Goal: Task Accomplishment & Management: Manage account settings

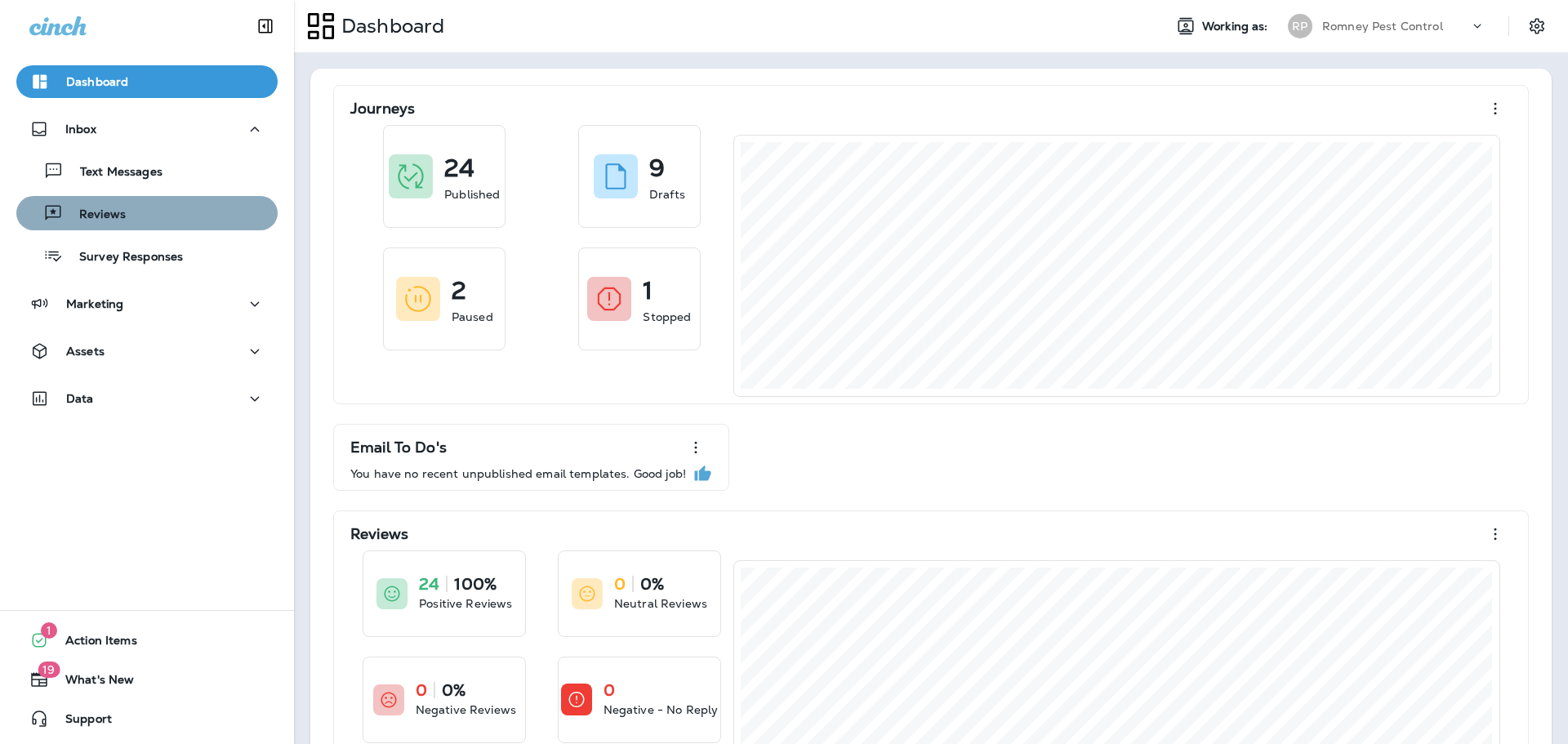
click at [155, 203] on div "Reviews" at bounding box center [146, 213] width 248 height 24
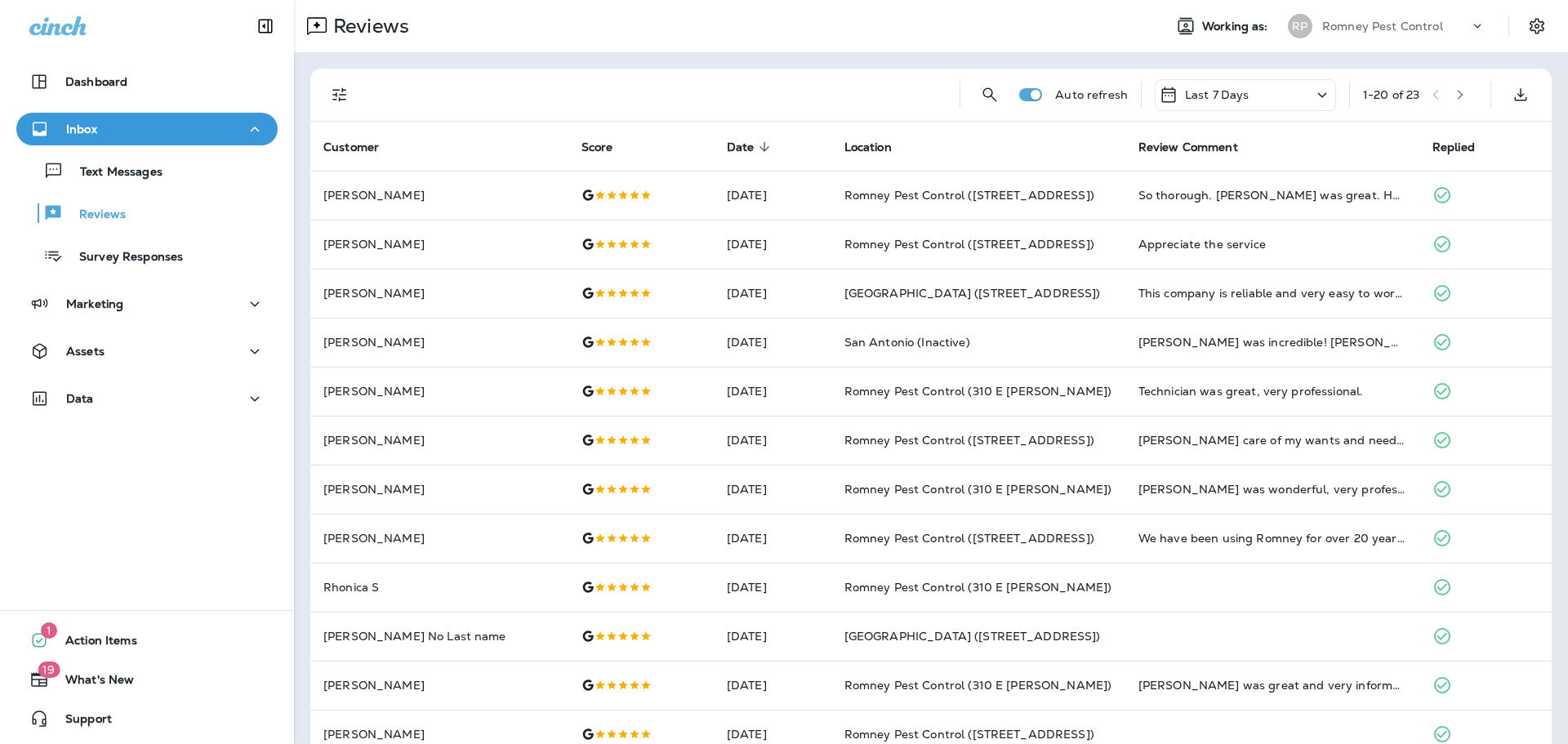
click at [341, 93] on icon "Filters" at bounding box center [339, 94] width 19 height 19
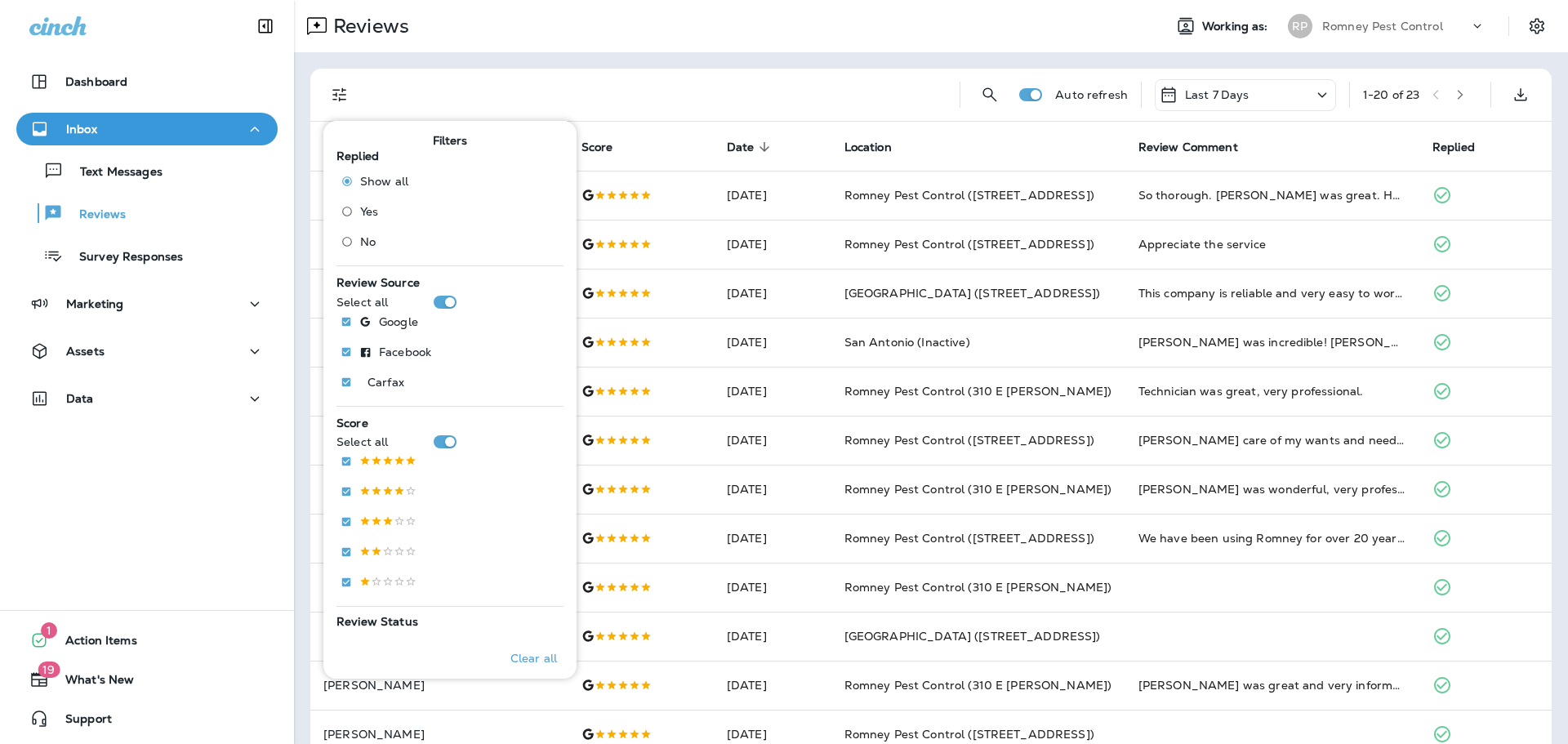
click at [361, 241] on span "No" at bounding box center [368, 242] width 15 height 13
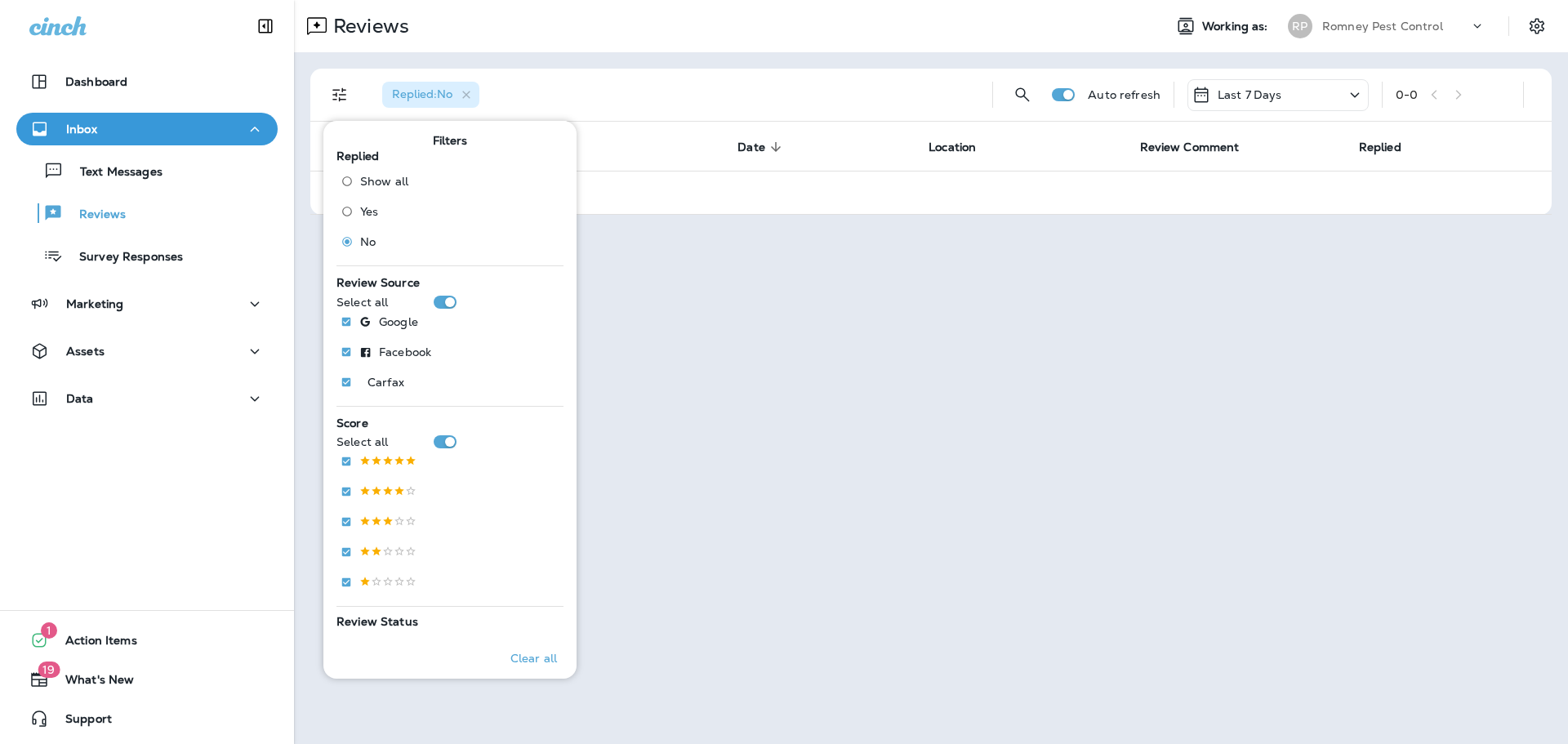
click at [809, 86] on div "Replied : No" at bounding box center [674, 95] width 610 height 52
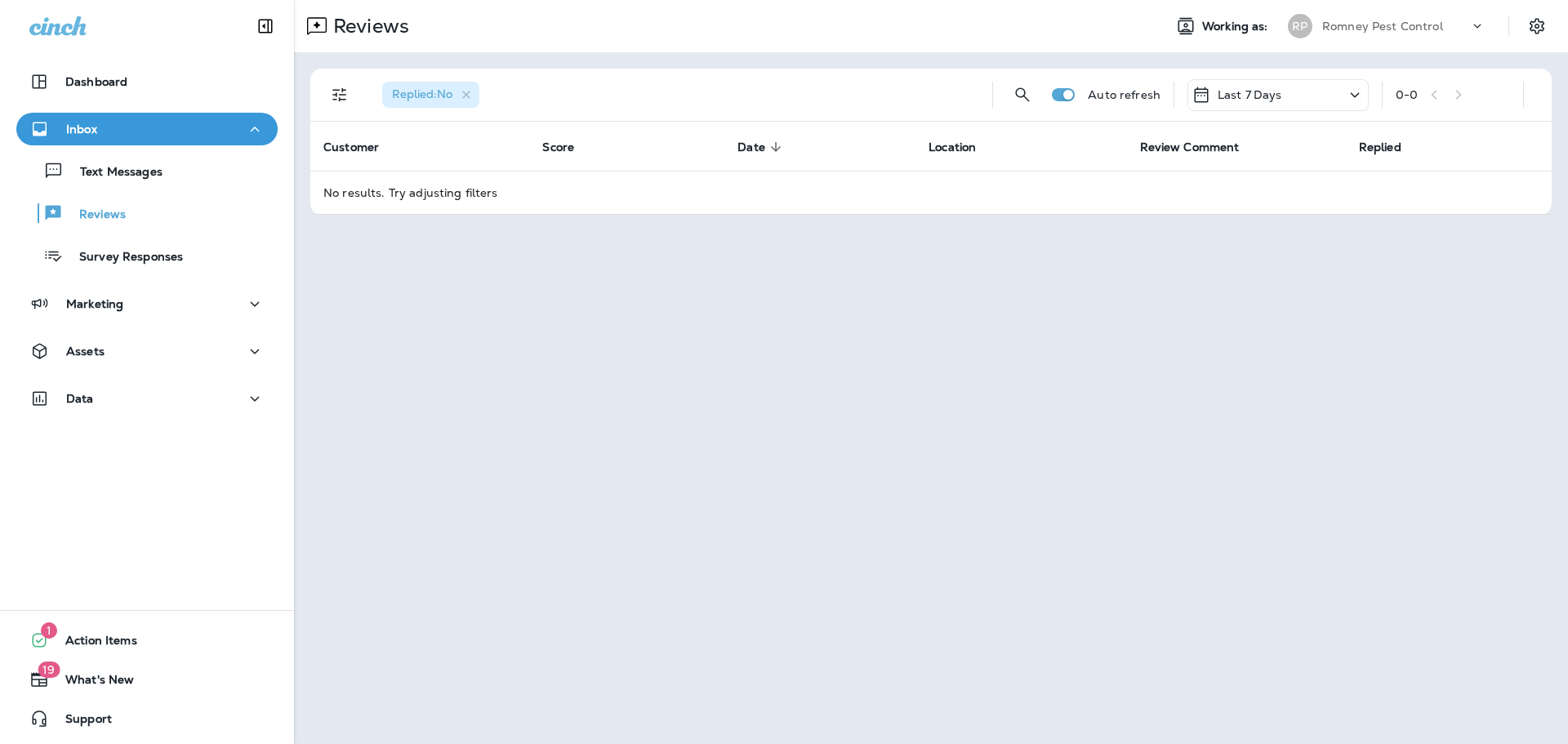
click at [1384, 25] on p "Romney Pest Control" at bounding box center [1383, 26] width 121 height 13
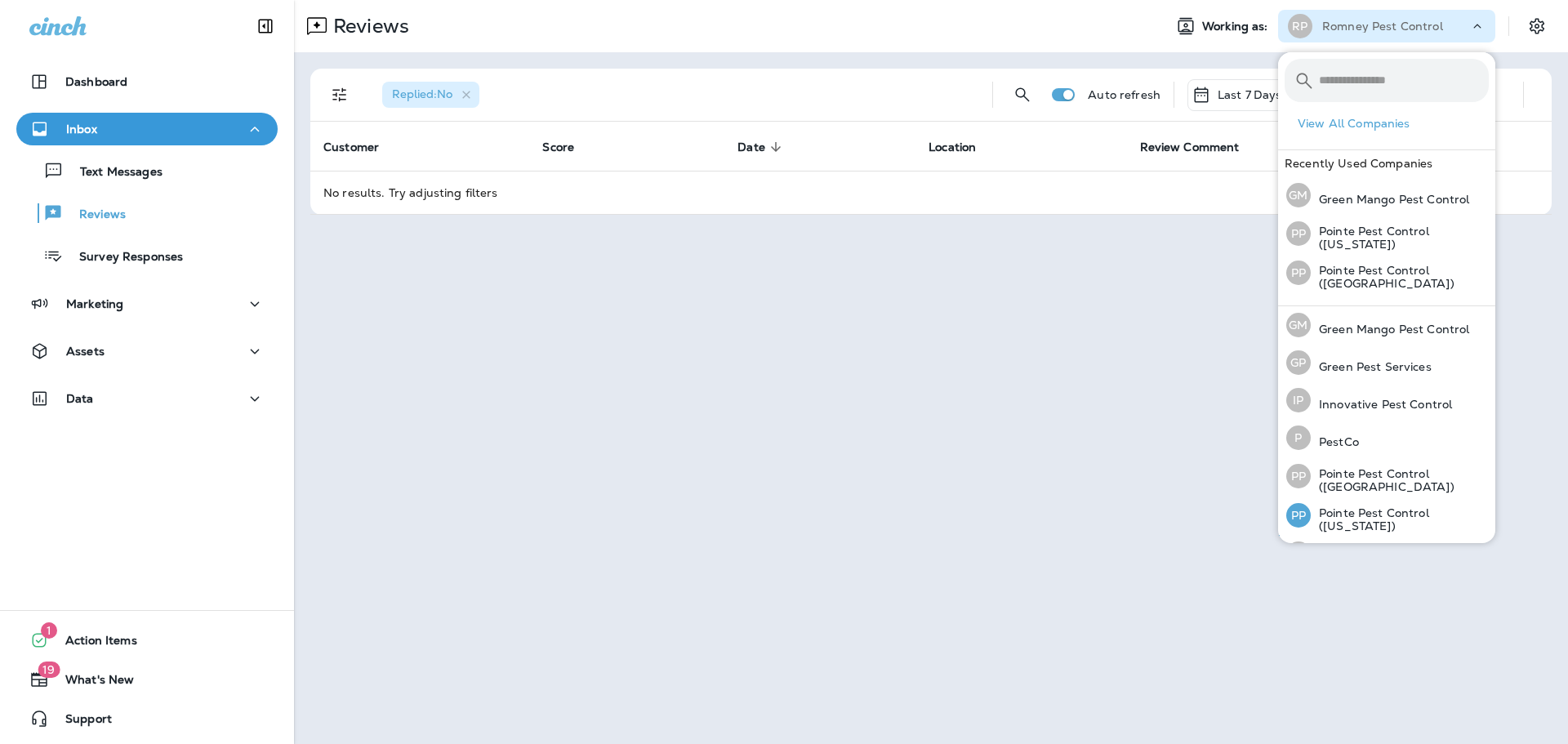
scroll to position [67, 0]
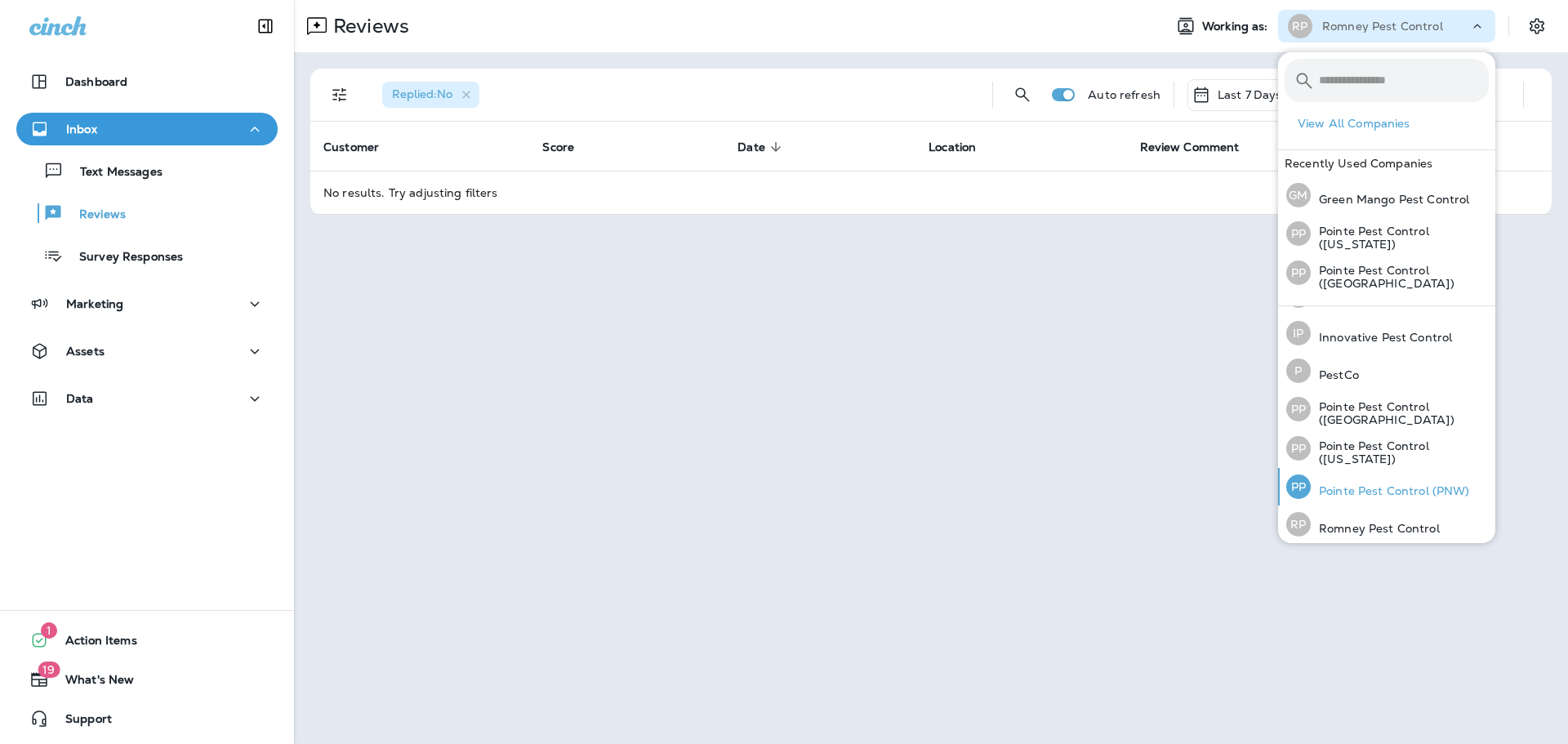
click at [1390, 484] on p "Pointe Pest Control (PNW)" at bounding box center [1390, 491] width 159 height 13
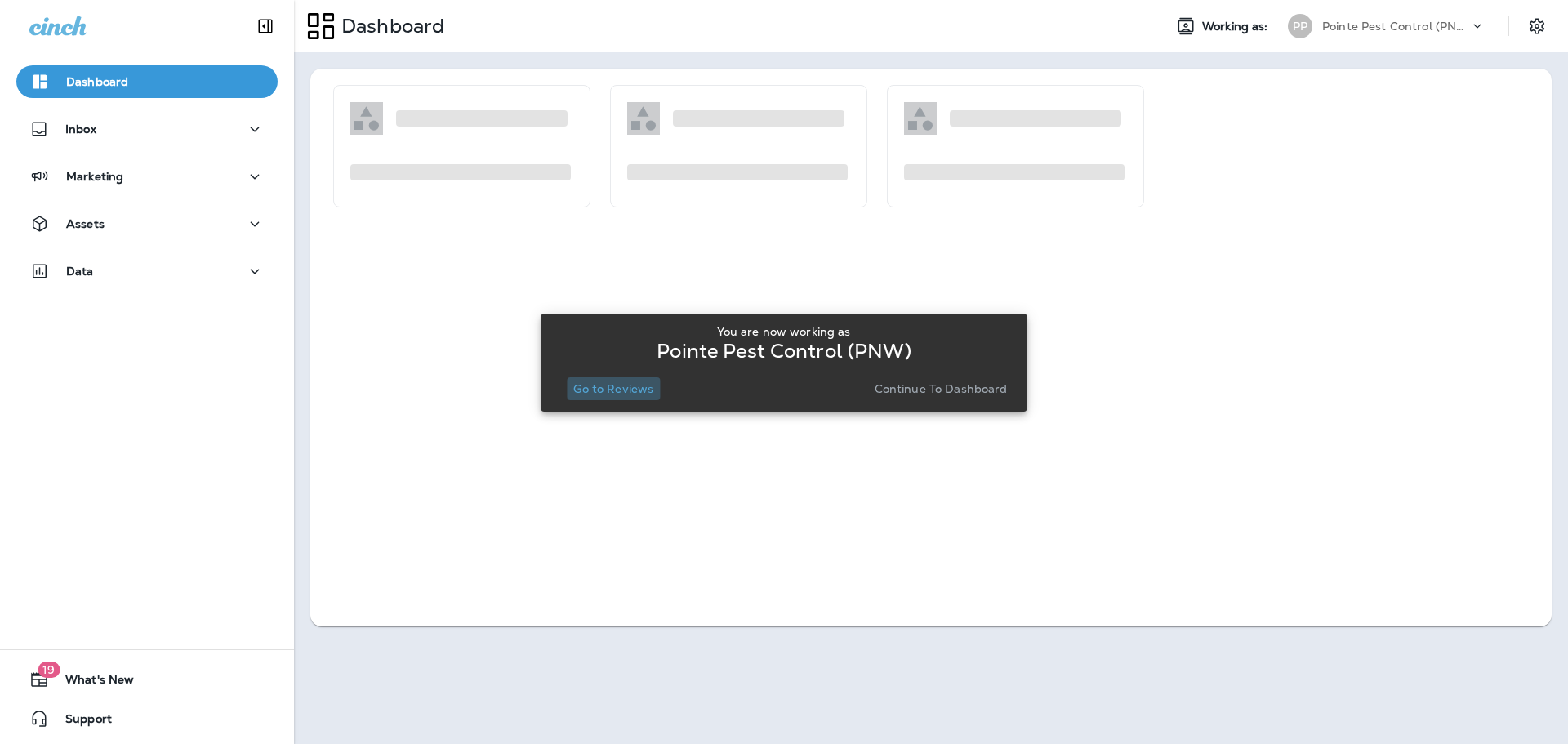
click at [614, 399] on button "Go to Reviews" at bounding box center [614, 388] width 93 height 23
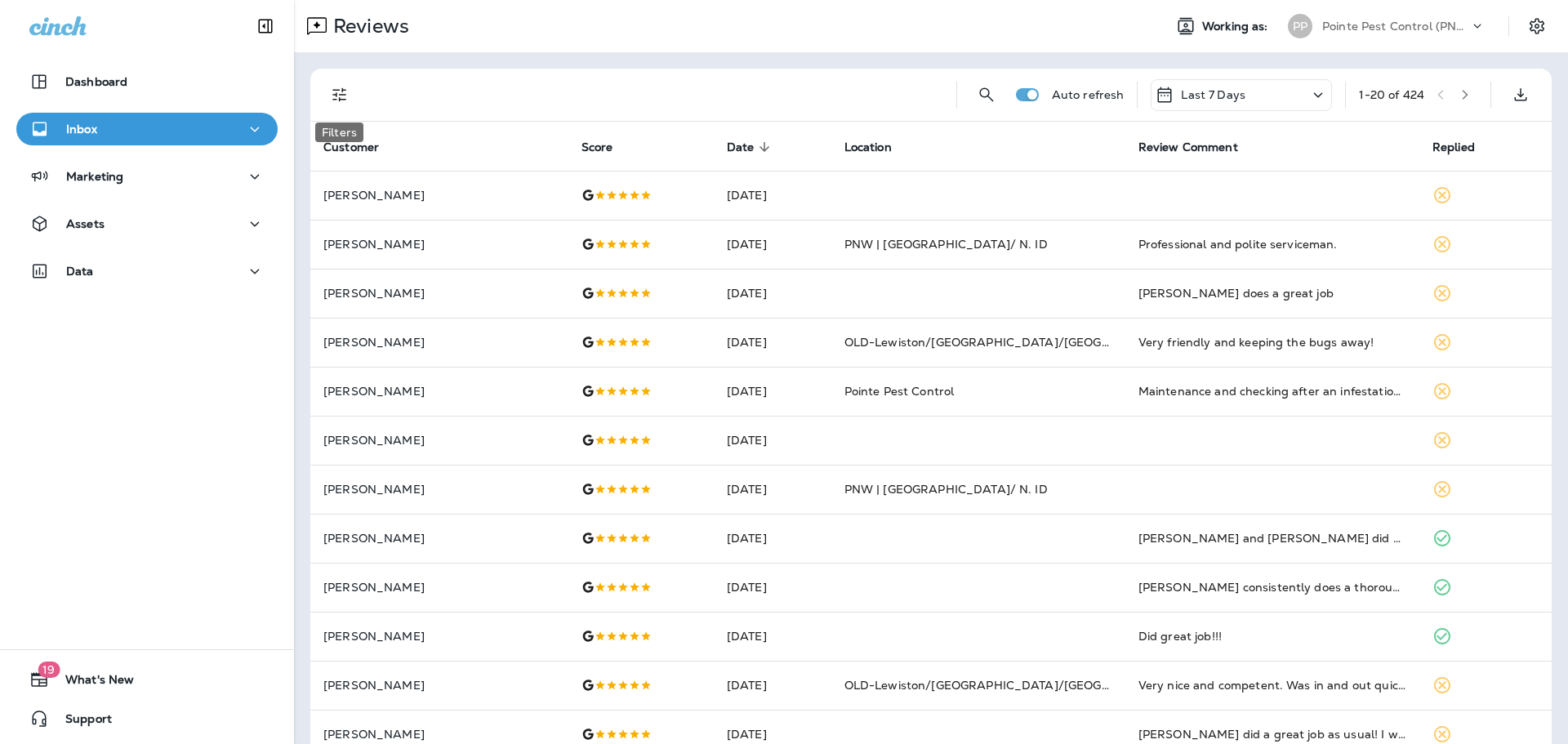
click at [343, 97] on icon "Filters" at bounding box center [339, 94] width 19 height 19
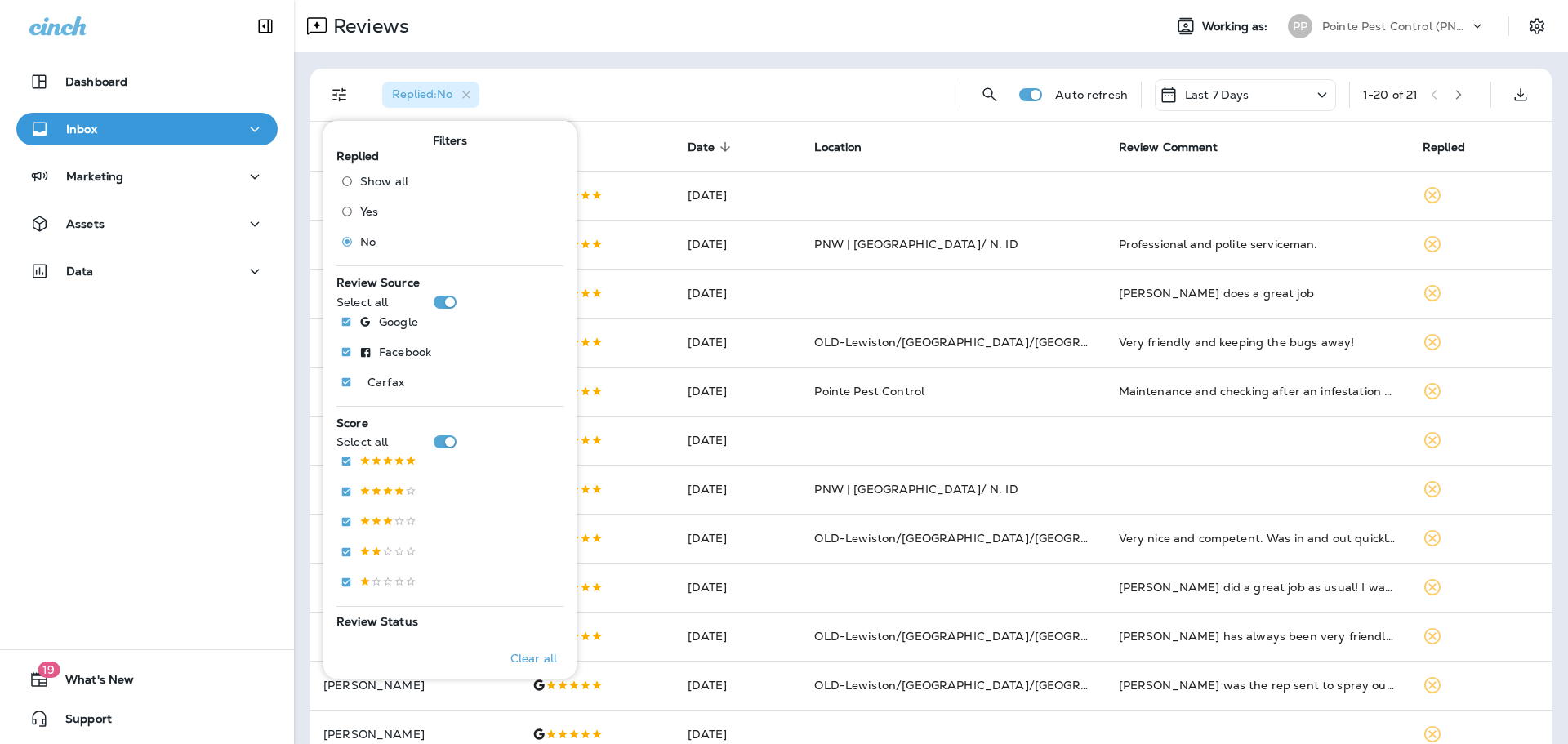
click at [1419, 30] on p "Pointe Pest Control (PNW)" at bounding box center [1395, 26] width 147 height 13
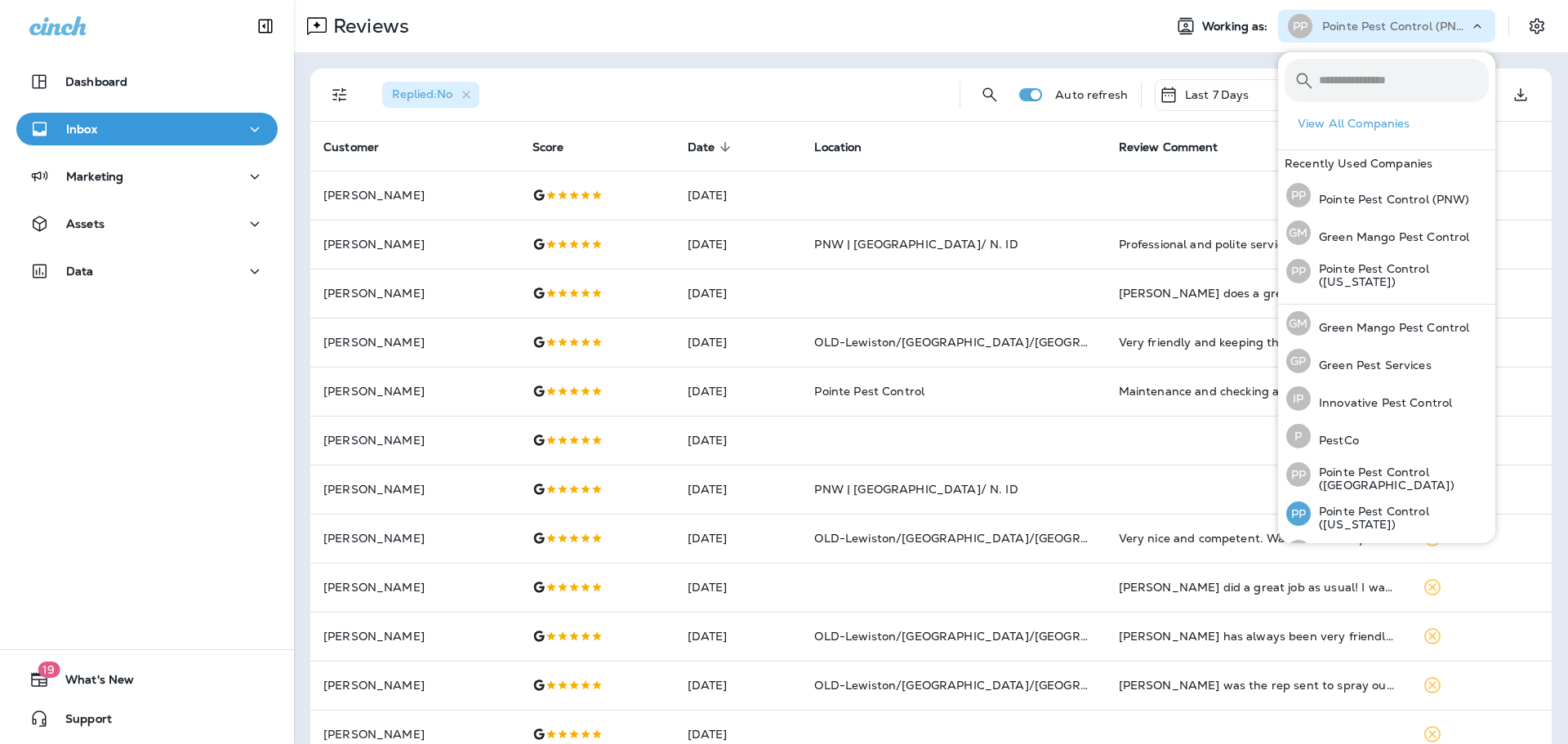
scroll to position [67, 0]
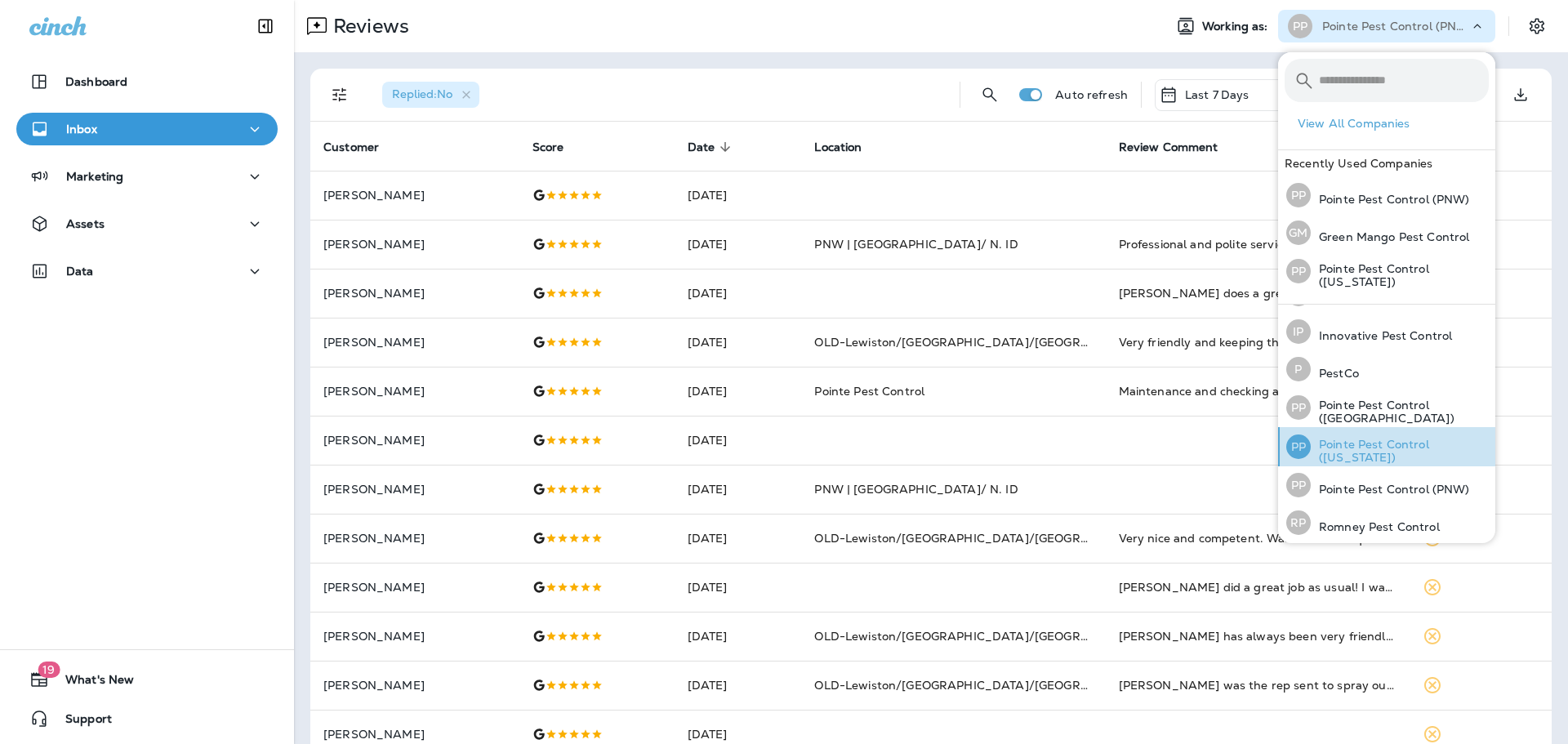
click at [1403, 435] on div "PP Pointe Pest Control ([US_STATE])" at bounding box center [1388, 447] width 215 height 40
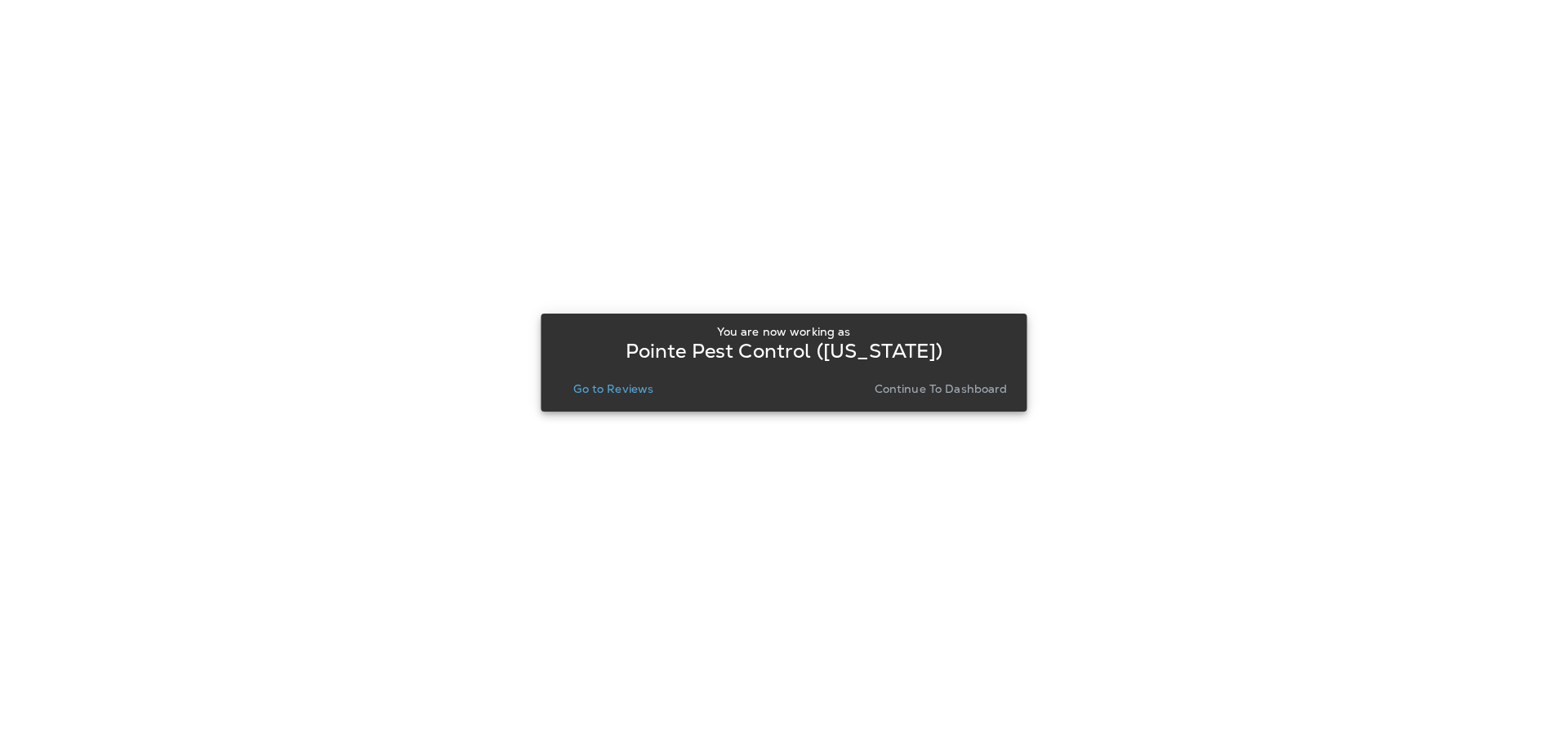
click at [626, 385] on p "Go to Reviews" at bounding box center [613, 389] width 80 height 13
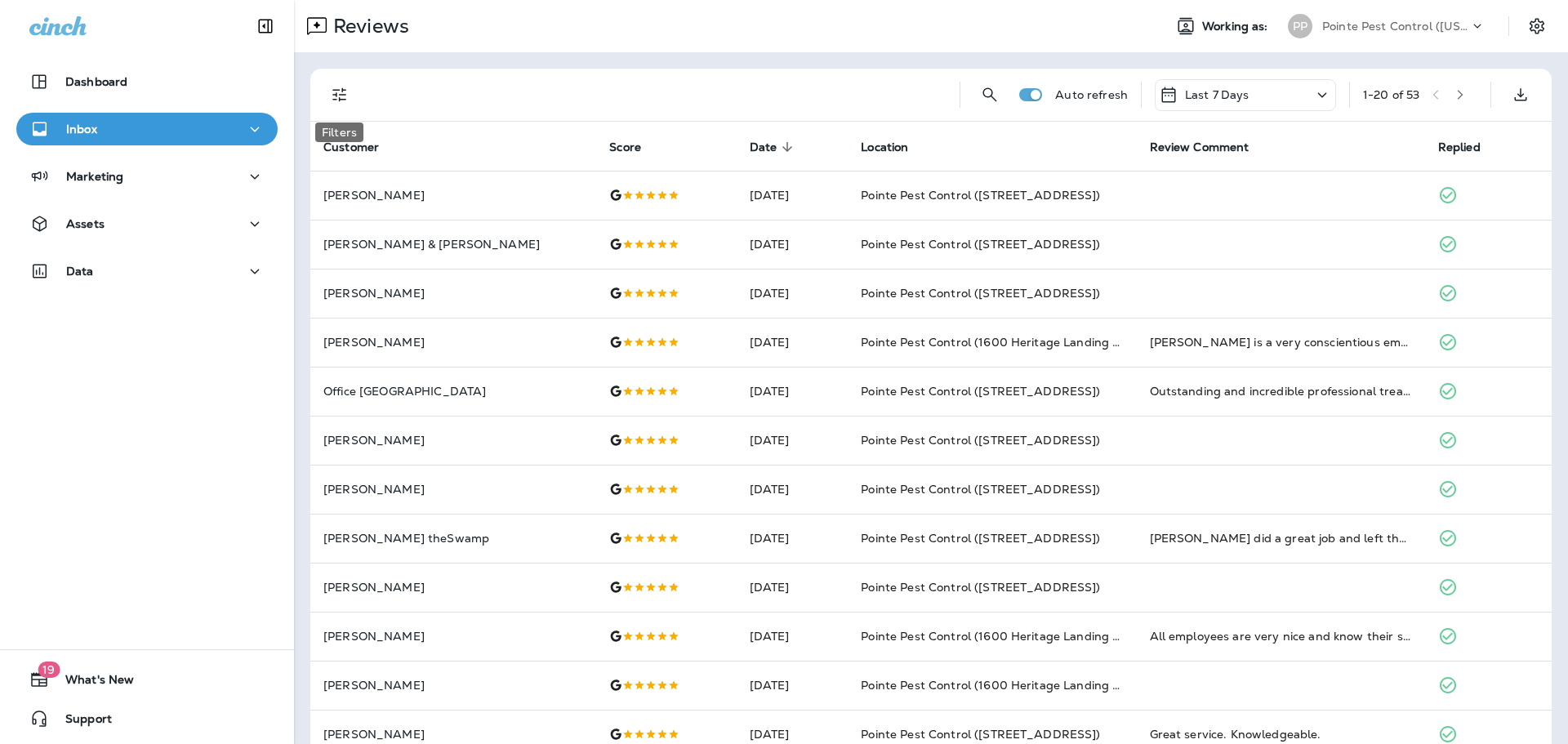
click at [343, 96] on icon "Filters" at bounding box center [339, 94] width 19 height 19
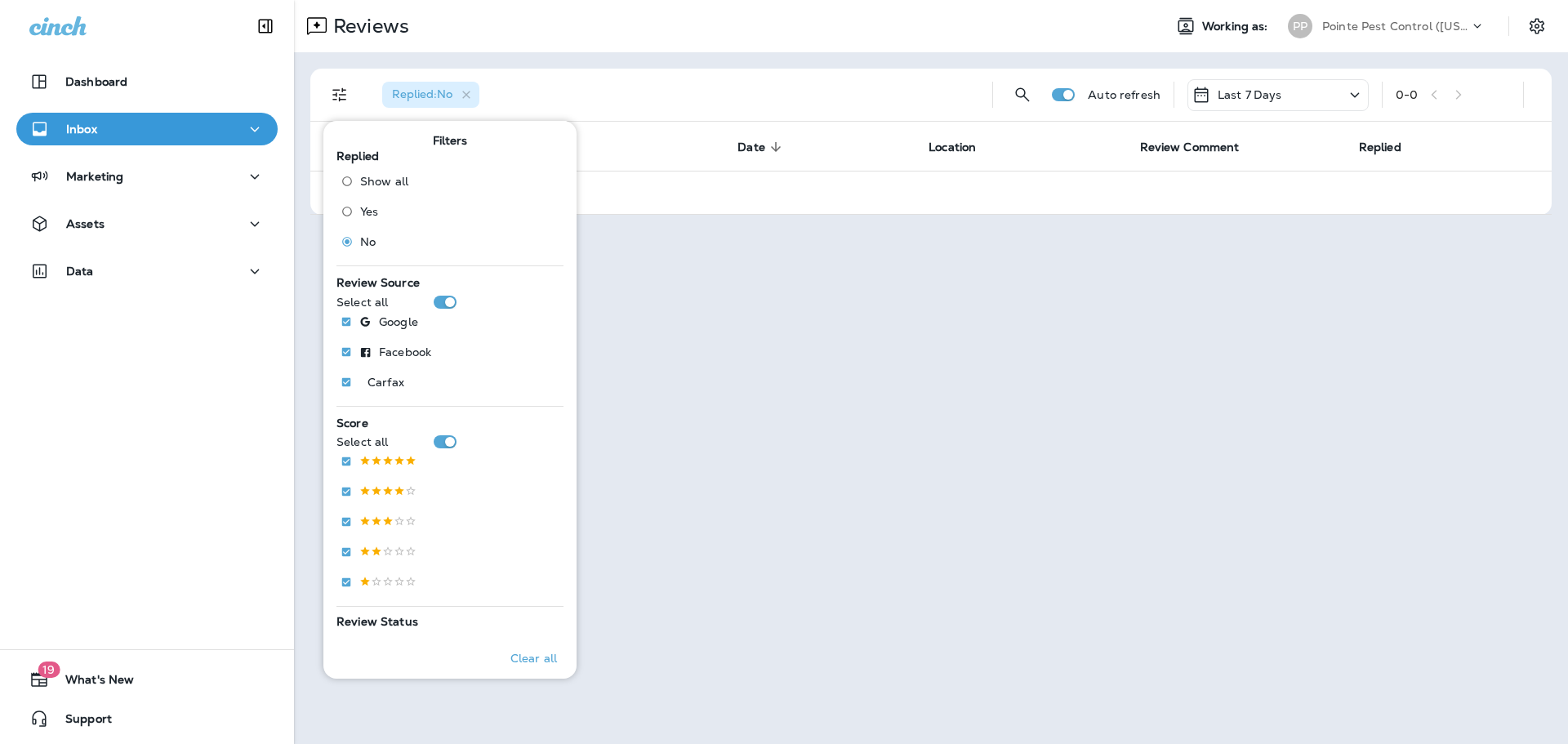
click at [1454, 35] on div "Pointe Pest Control ([US_STATE])" at bounding box center [1395, 25] width 147 height 24
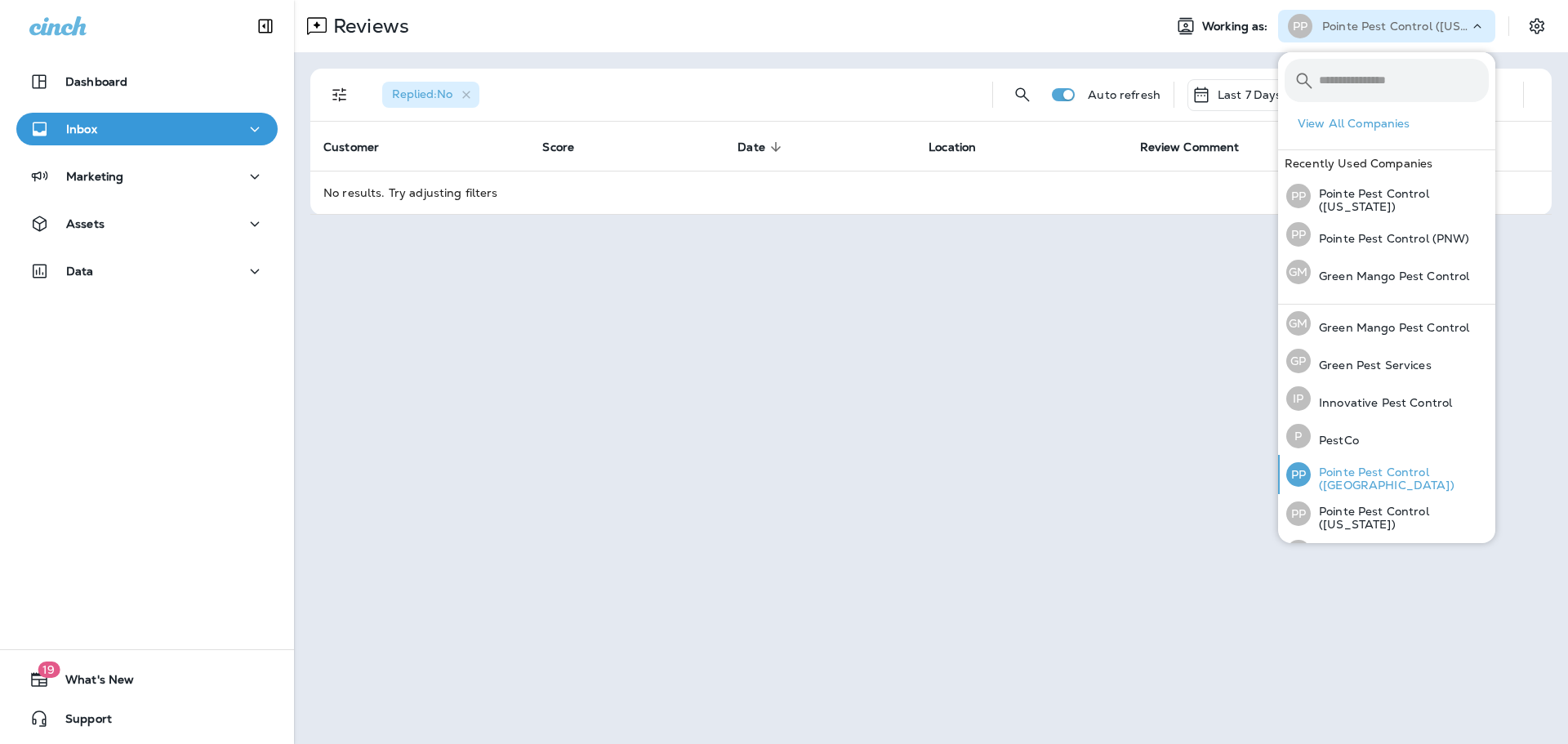
click at [1402, 460] on div "PP Pointe Pest Control ([GEOGRAPHIC_DATA])" at bounding box center [1388, 475] width 215 height 40
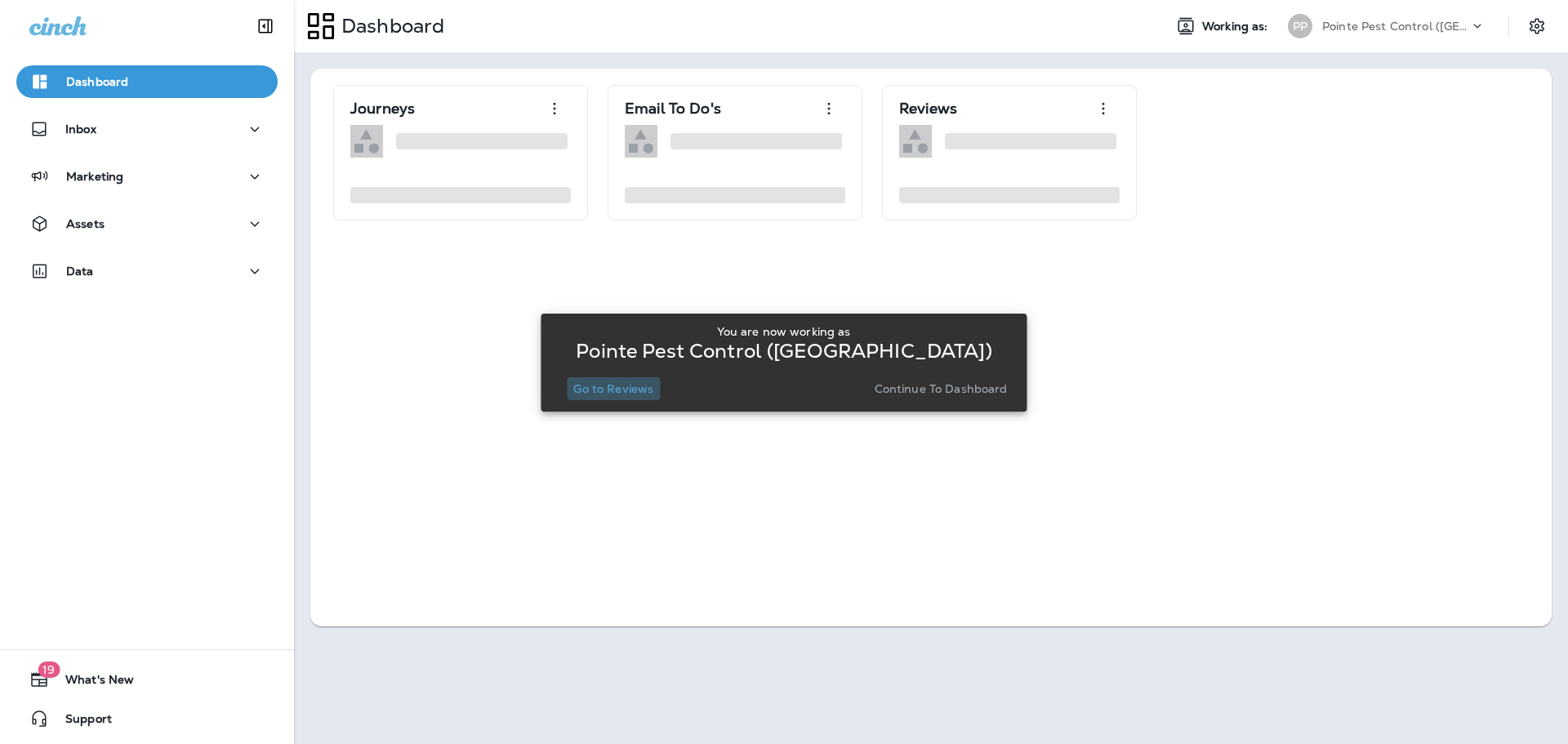
click at [629, 382] on p "Go to Reviews" at bounding box center [613, 389] width 80 height 13
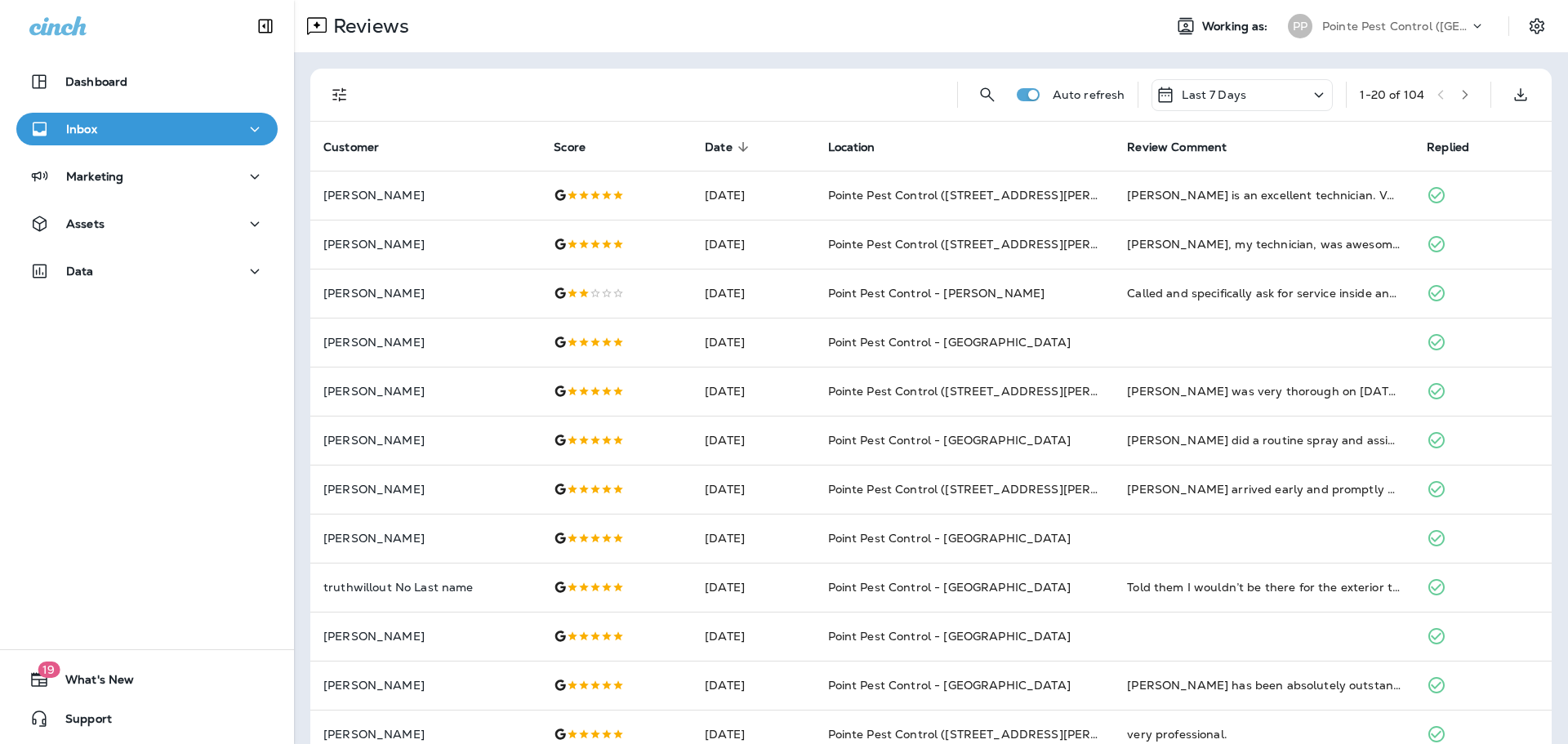
drag, startPoint x: 334, startPoint y: 83, endPoint x: 343, endPoint y: 96, distance: 15.8
click at [334, 84] on button "Filters" at bounding box center [339, 94] width 33 height 33
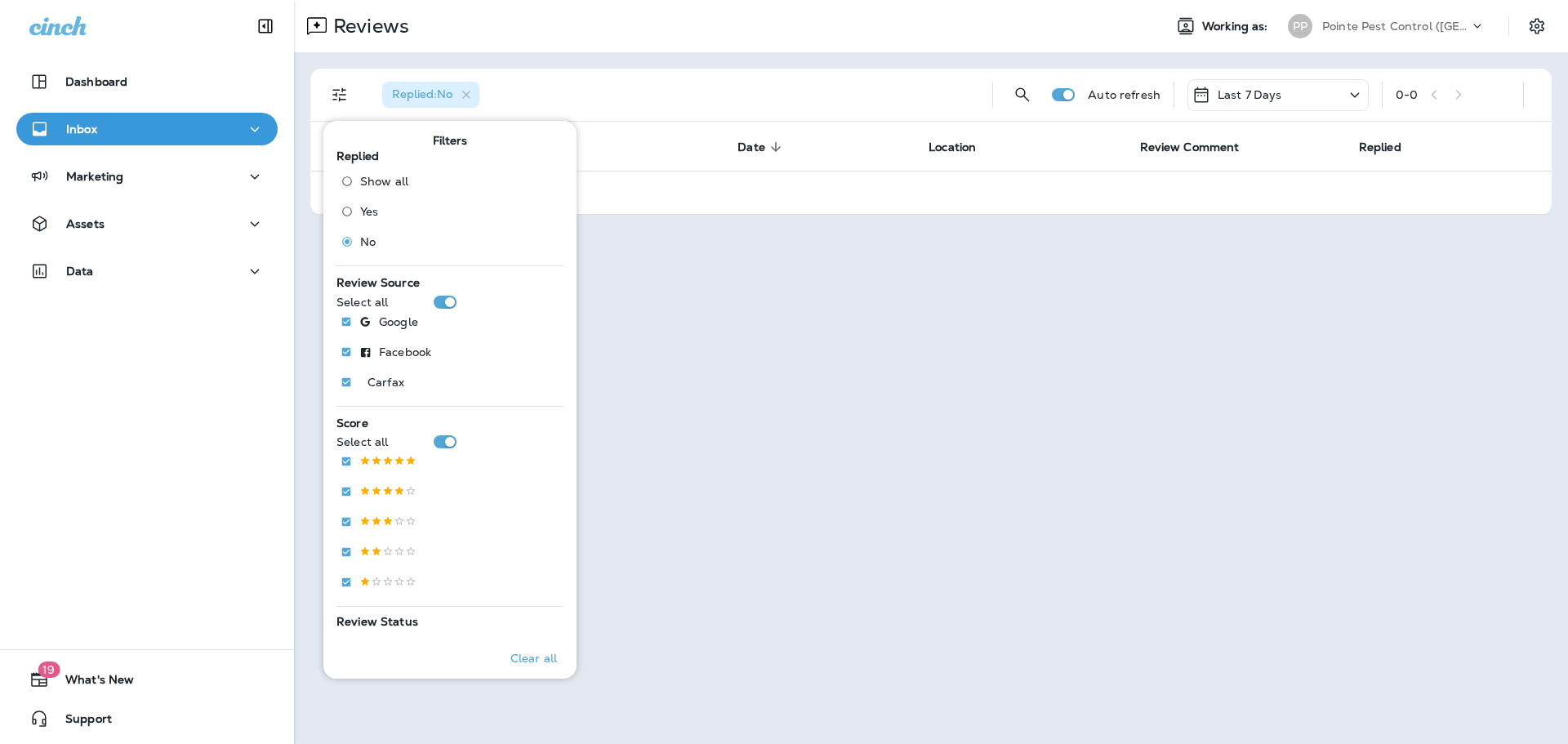
click at [1433, 19] on p "Pointe Pest Control ([GEOGRAPHIC_DATA])" at bounding box center [1395, 26] width 147 height 13
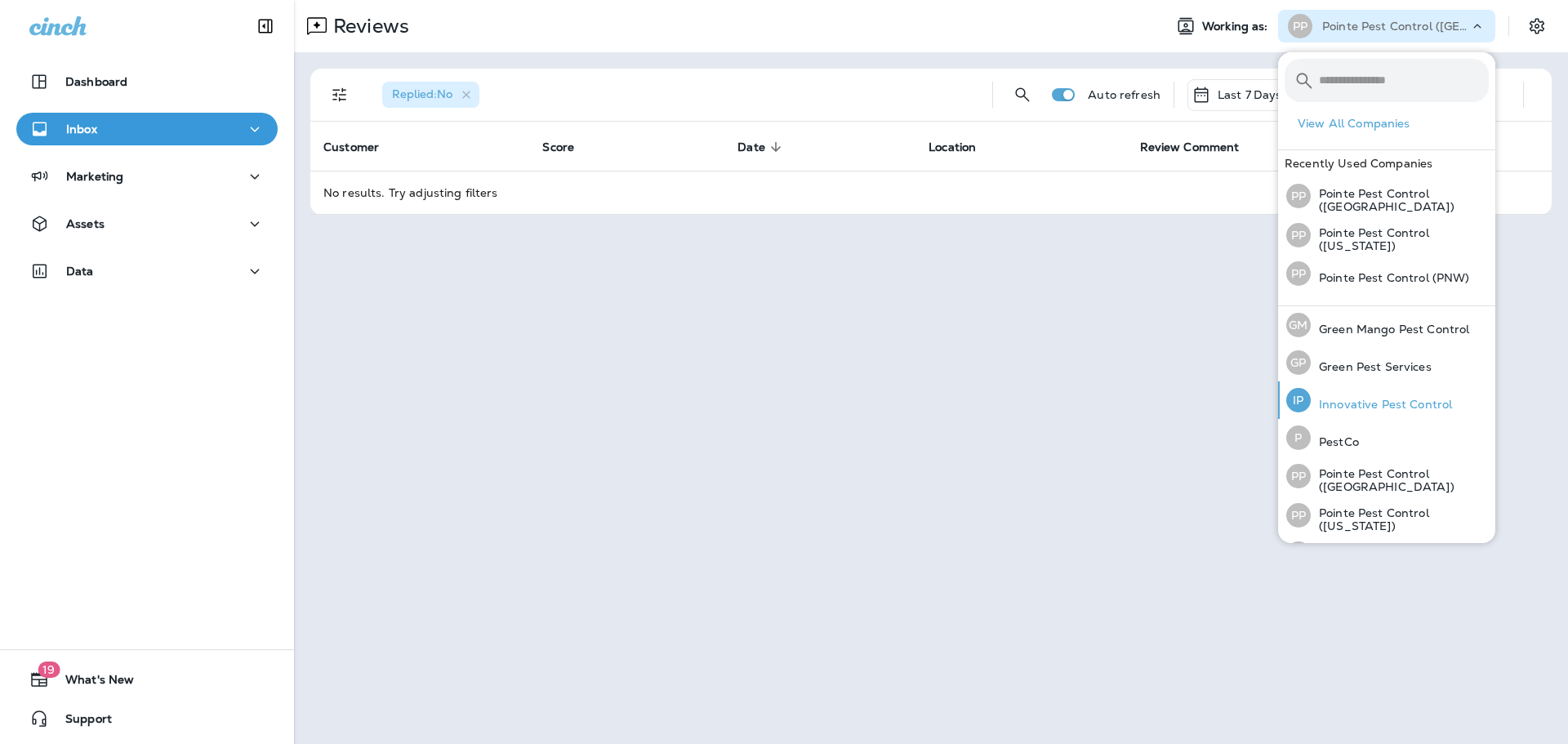
click at [1401, 398] on p "Innovative Pest Control" at bounding box center [1382, 405] width 141 height 13
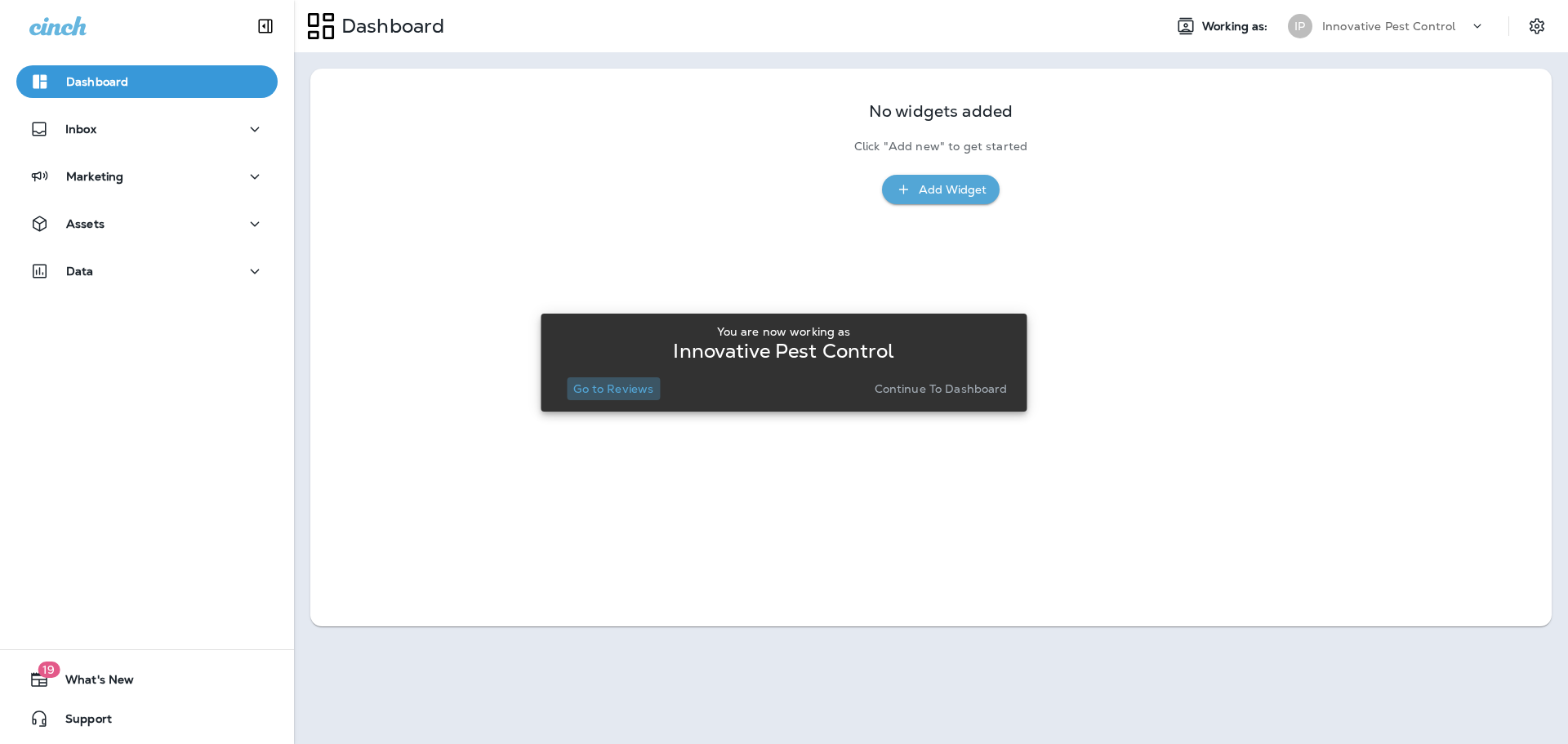
click at [625, 393] on p "Go to Reviews" at bounding box center [613, 389] width 80 height 13
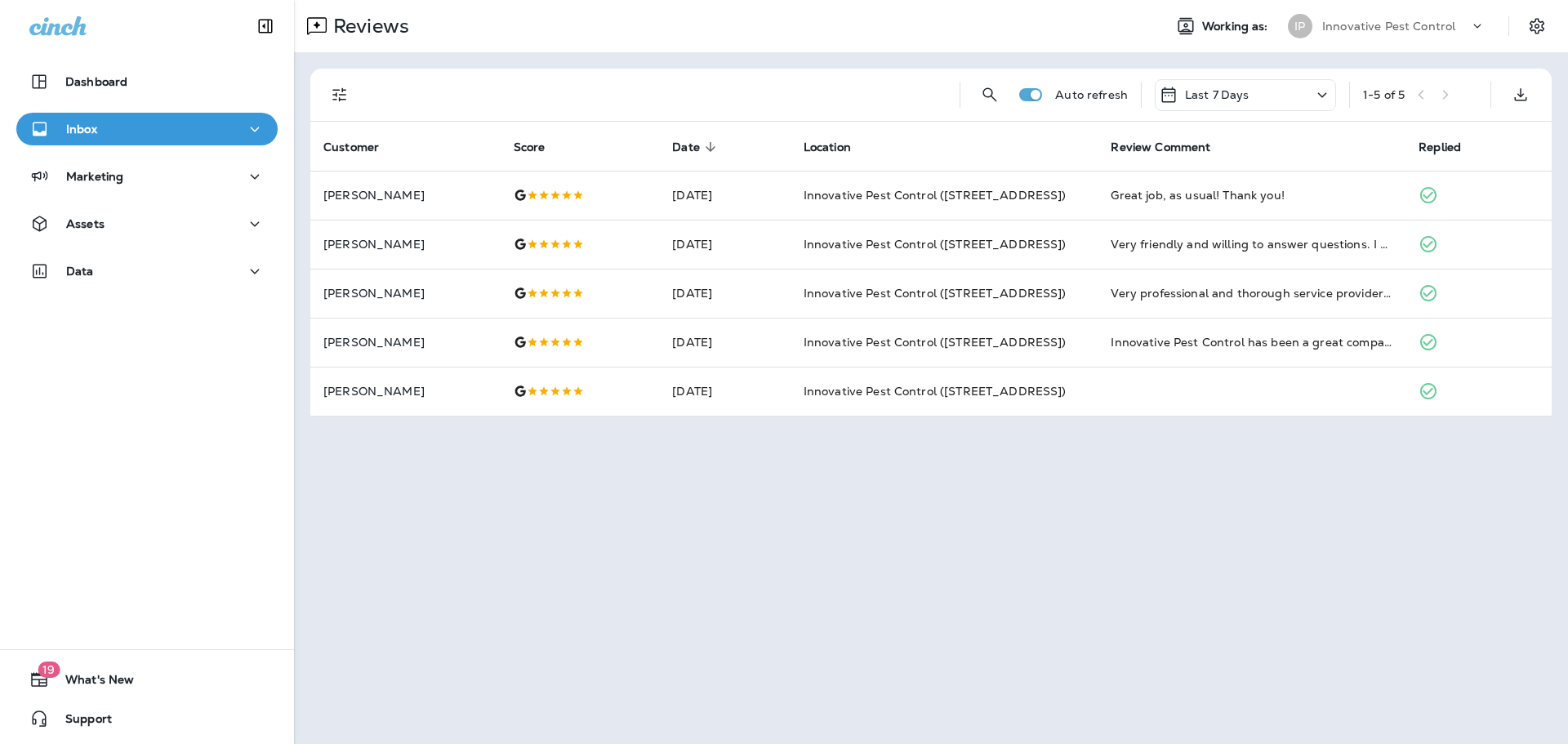
click at [1403, 23] on p "Innovative Pest Control" at bounding box center [1389, 26] width 133 height 13
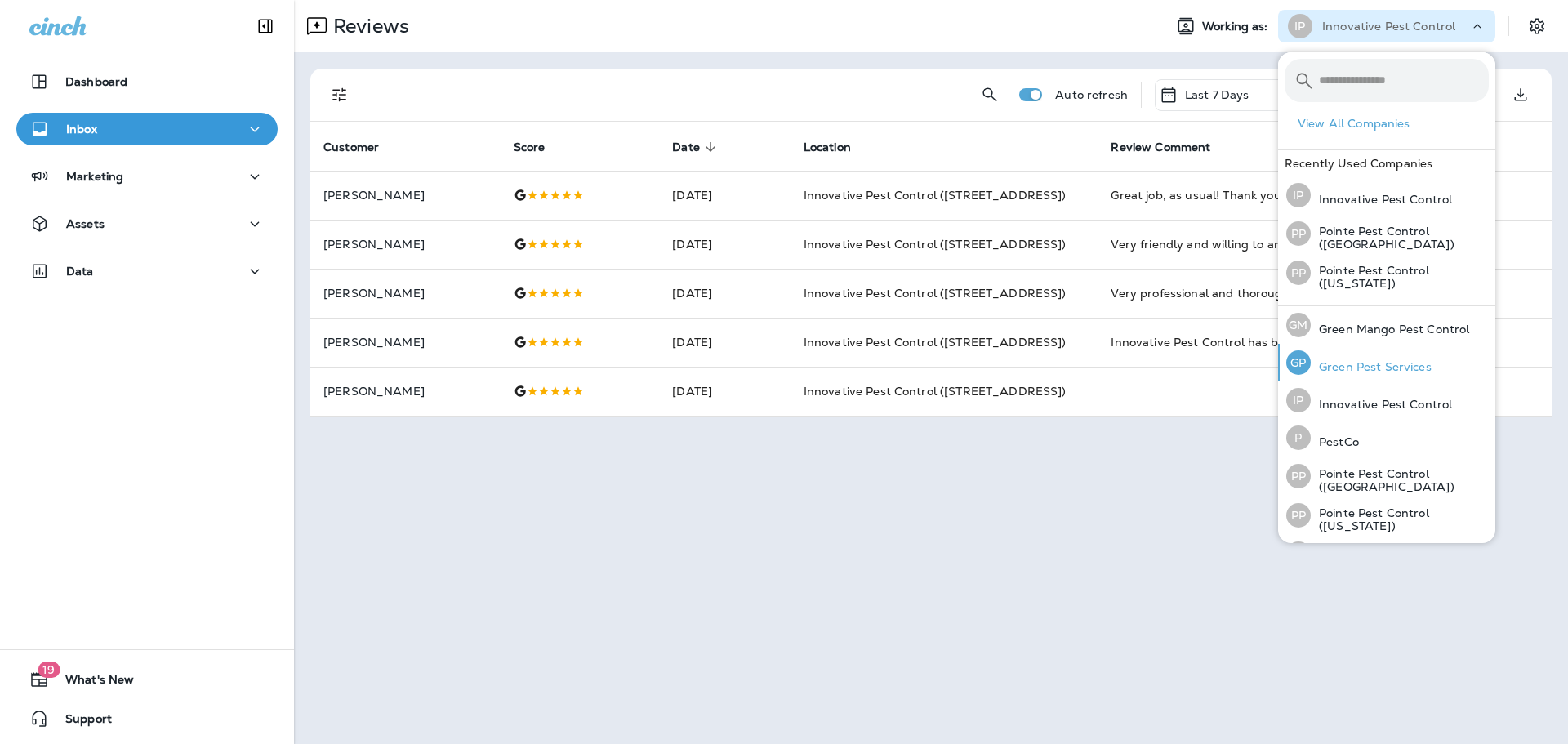
click at [1390, 360] on p "Green Pest Services" at bounding box center [1372, 367] width 121 height 13
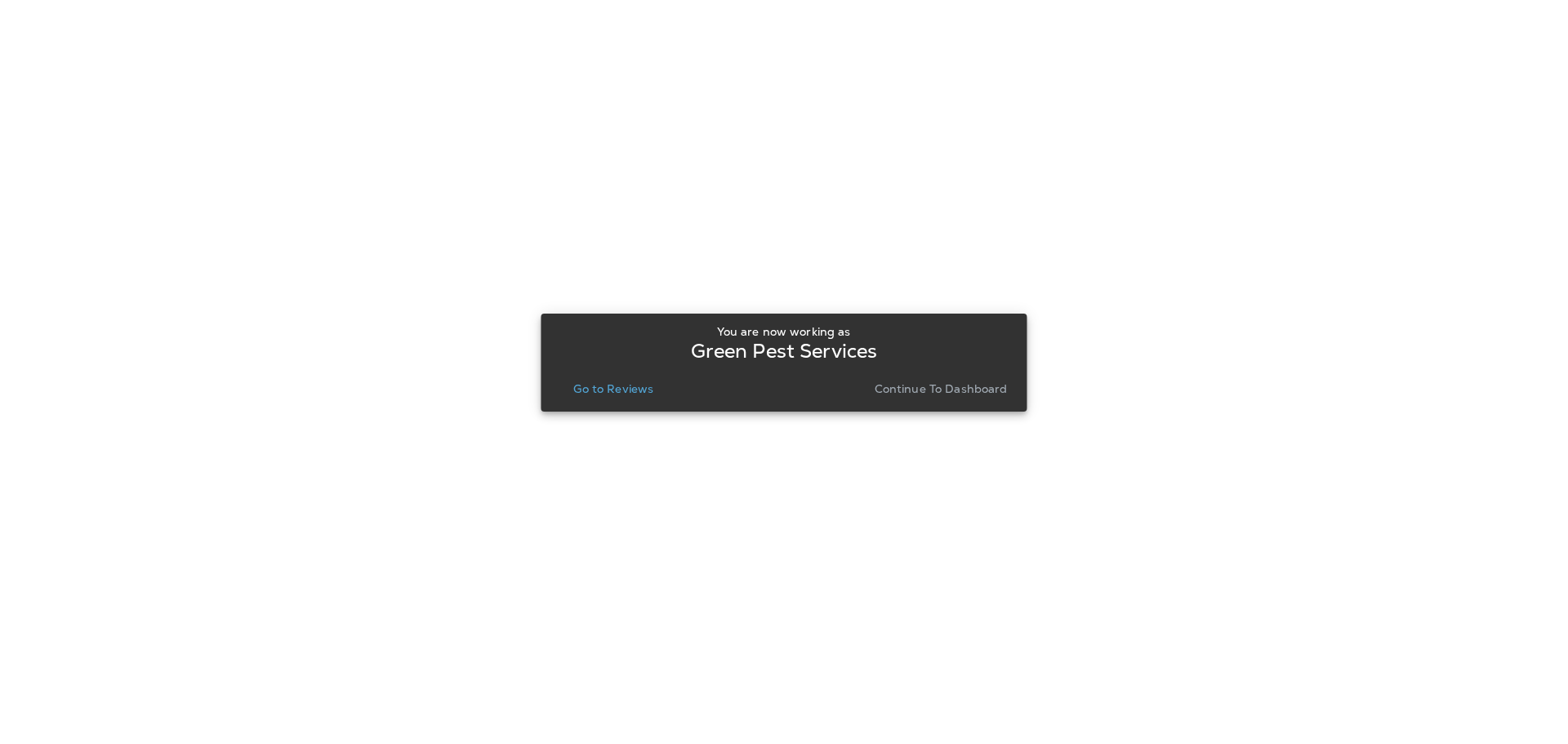
click at [582, 396] on button "Go to Reviews" at bounding box center [614, 388] width 93 height 23
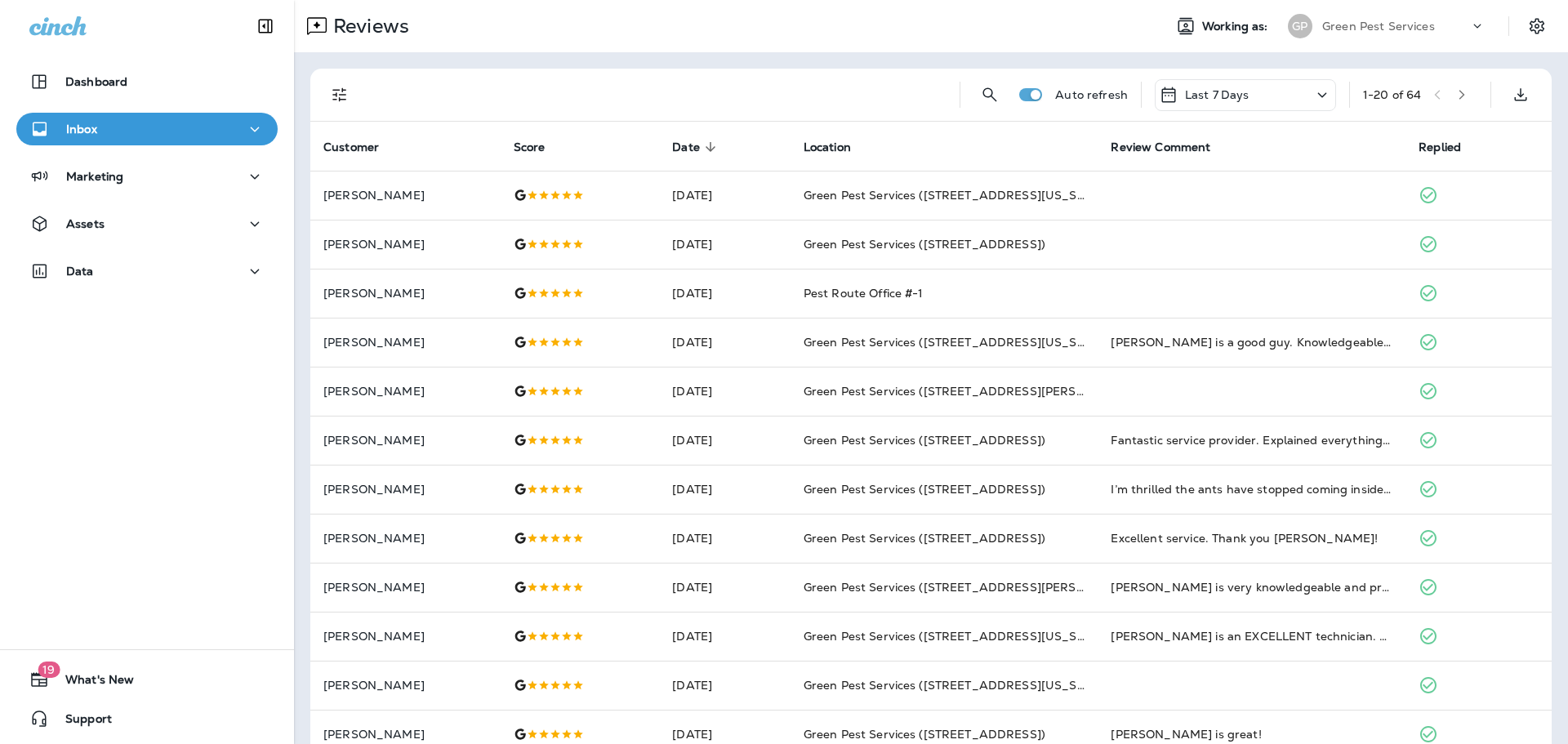
click at [340, 90] on icon "Filters" at bounding box center [339, 94] width 19 height 19
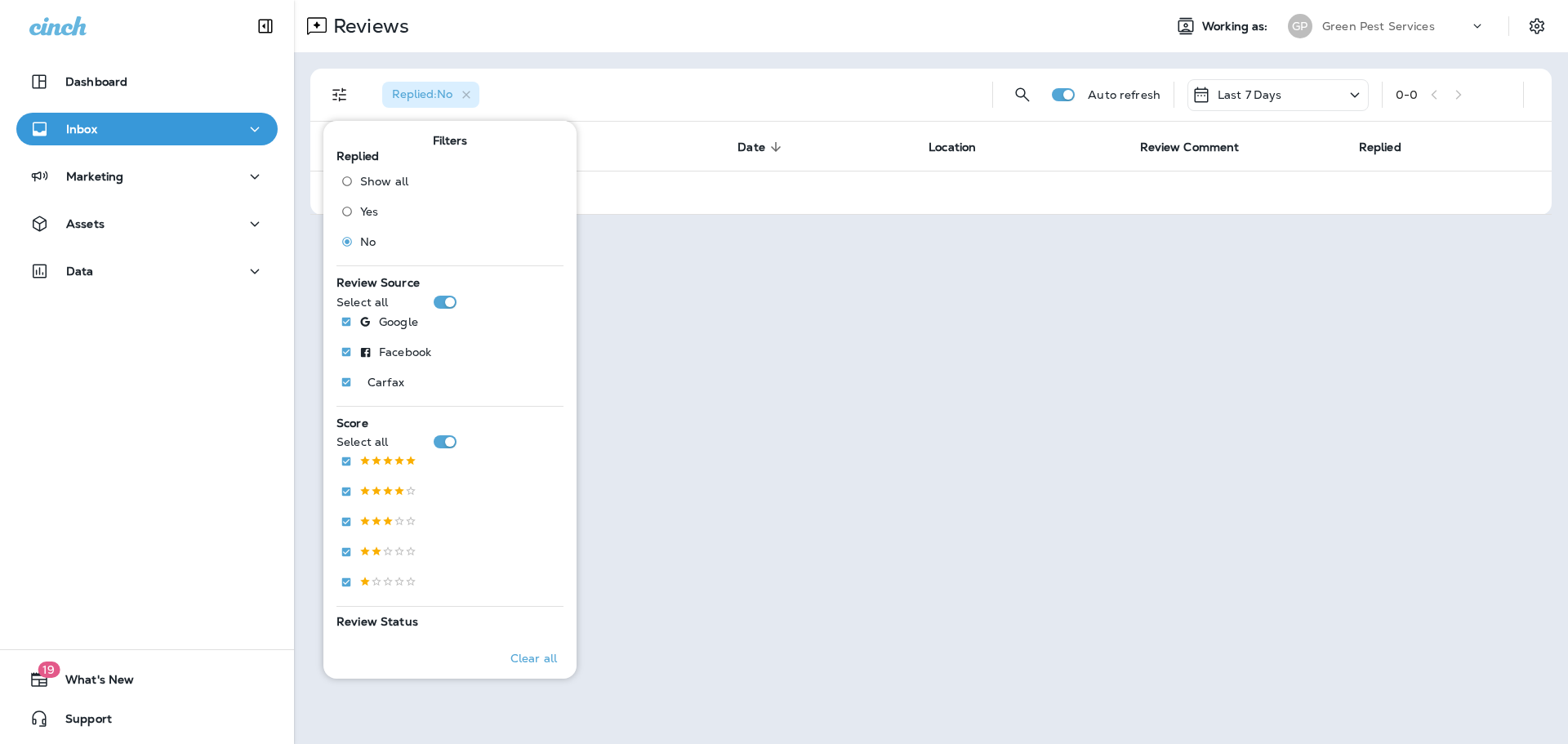
drag, startPoint x: 808, startPoint y: 66, endPoint x: 1185, endPoint y: 57, distance: 377.1
click at [810, 66] on div "Replied : No Auto refresh Last 7 Days 0 - 0 Customer Score Date sorted descendi…" at bounding box center [931, 141] width 1274 height 179
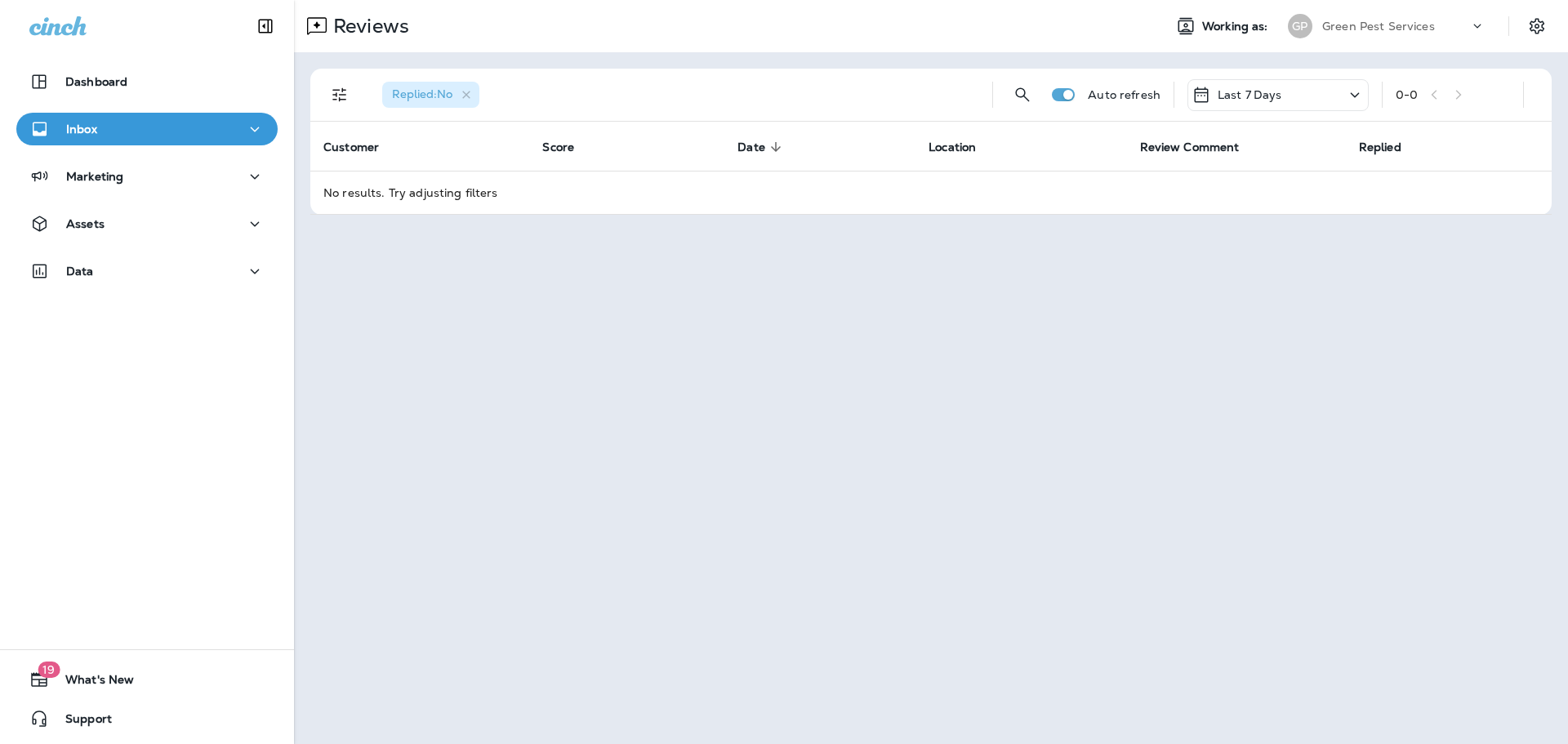
click at [1411, 32] on p "Green Pest Services" at bounding box center [1379, 26] width 113 height 13
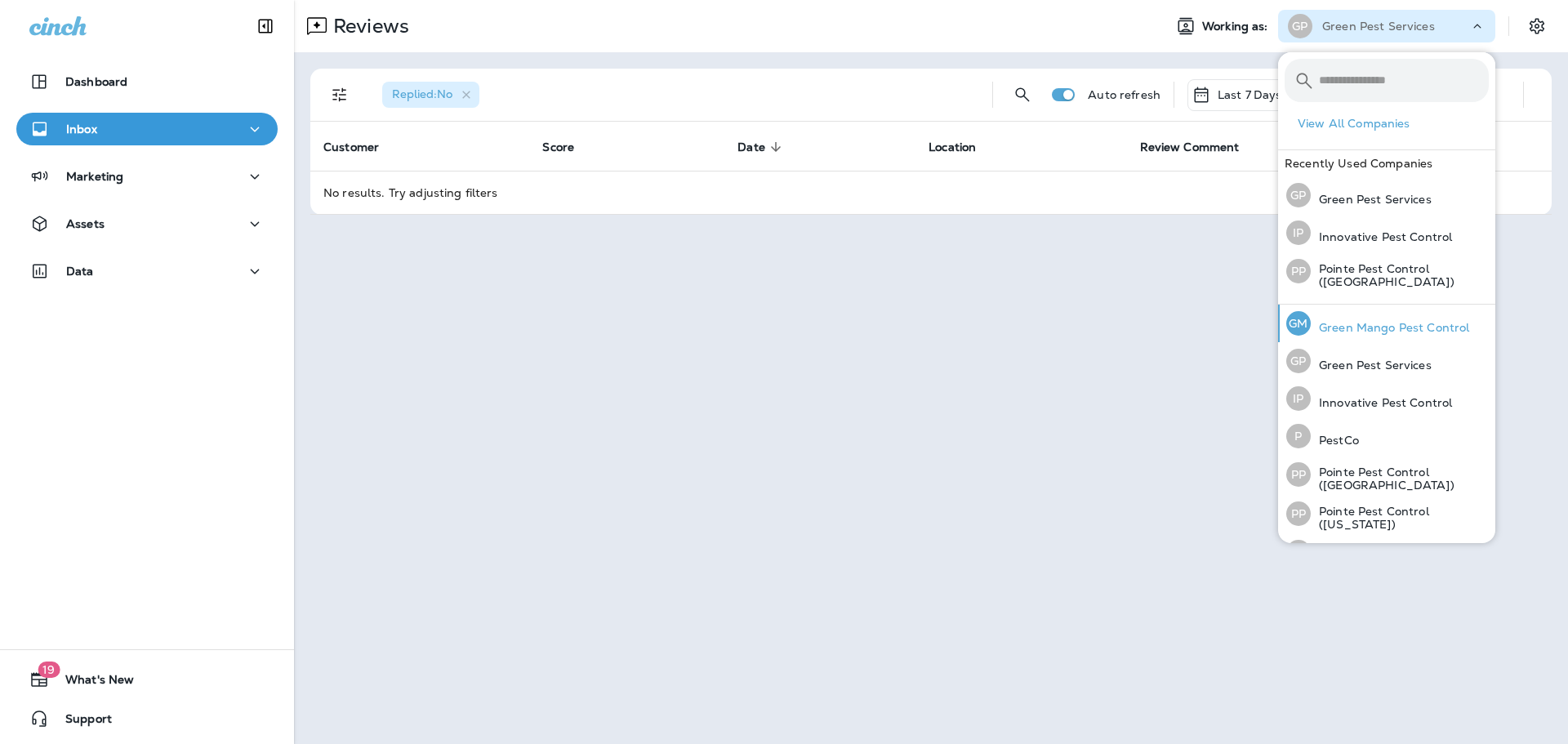
click at [1368, 322] on p "Green Mango Pest Control" at bounding box center [1390, 327] width 158 height 13
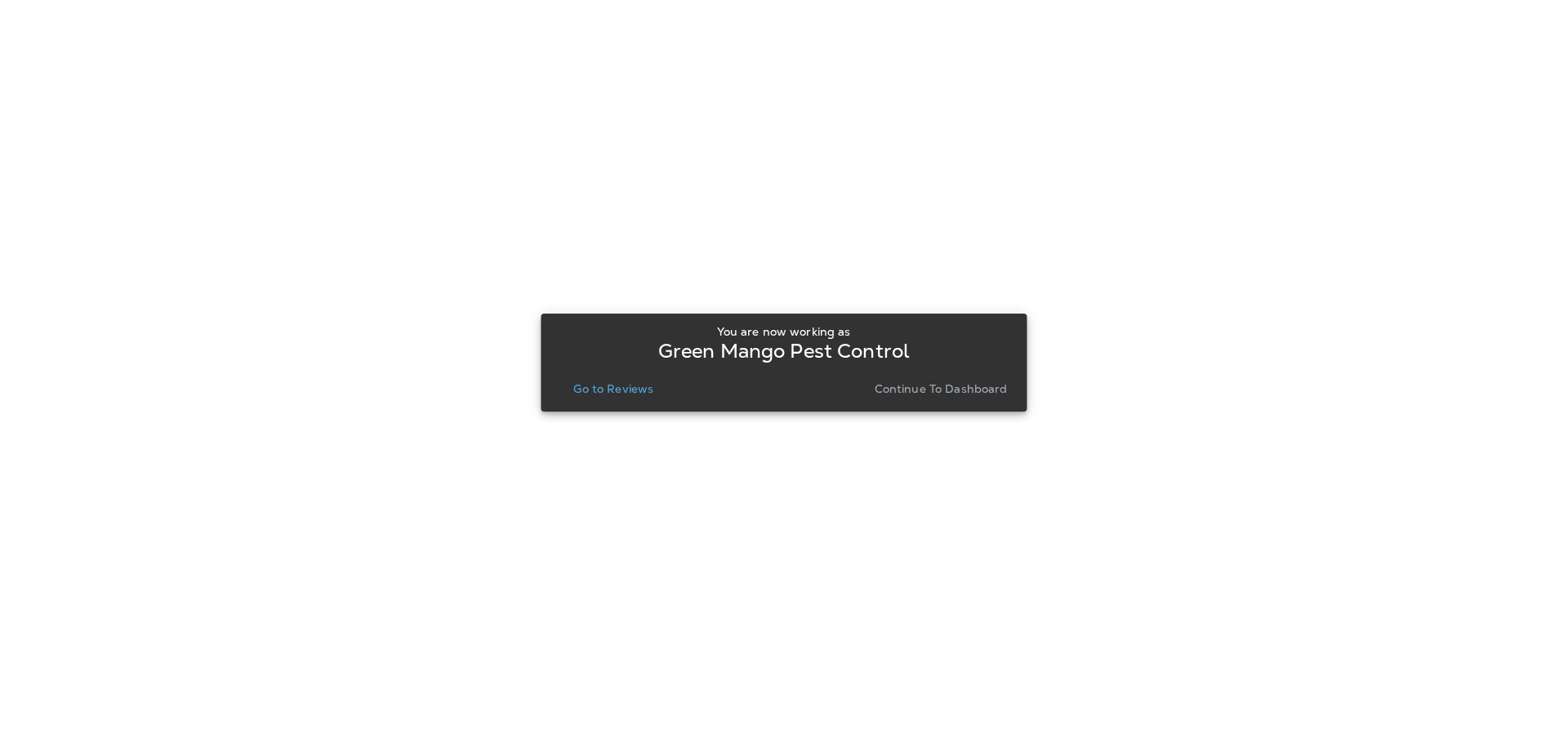
click at [617, 401] on div "You are now working as Green Mango Pest Control Go to Reviews Continue to Dashb…" at bounding box center [784, 362] width 460 height 88
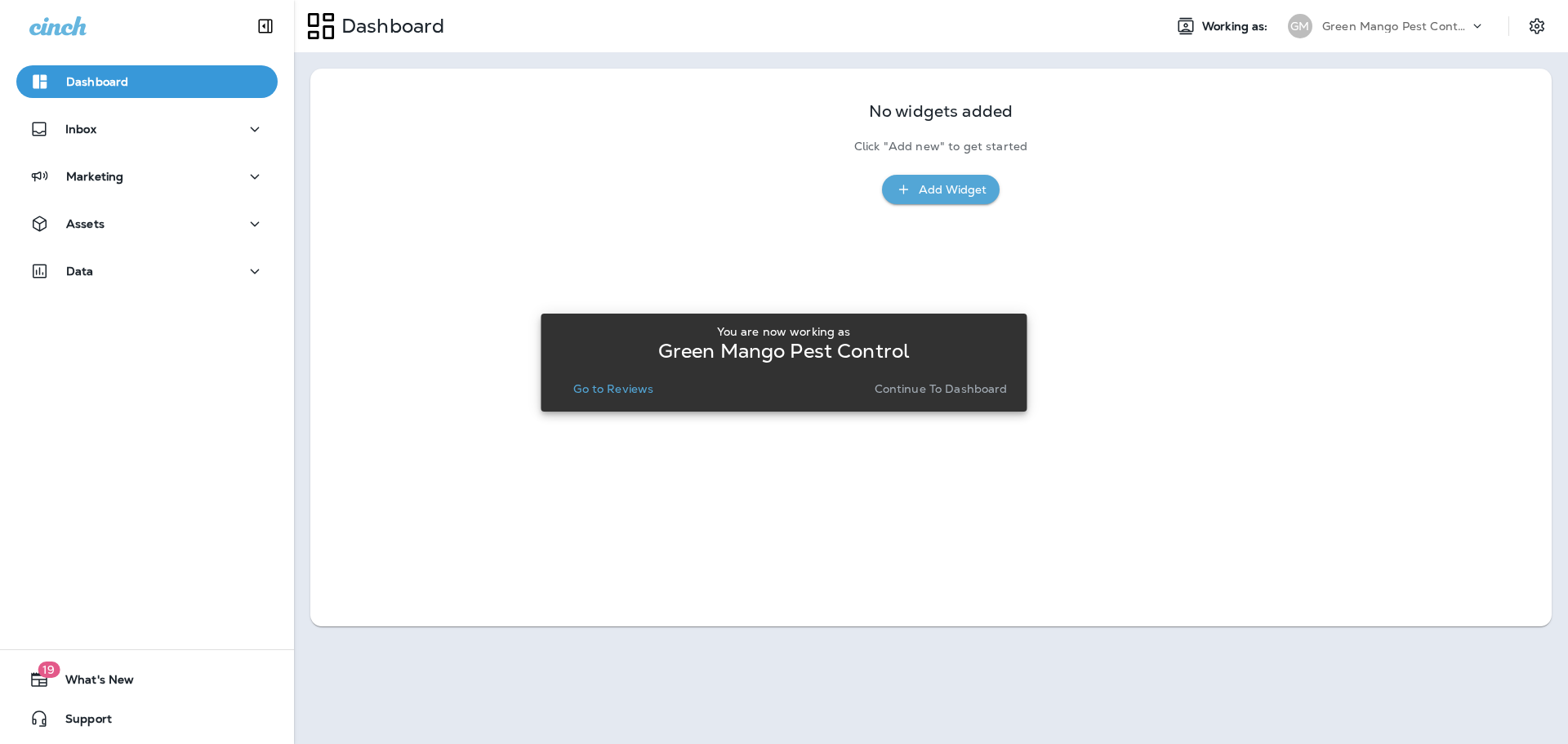
click at [619, 401] on div "You are now working as Green Mango Pest Control Go to Reviews Continue to Dashb…" at bounding box center [784, 362] width 460 height 88
click at [618, 395] on p "Go to Reviews" at bounding box center [613, 389] width 80 height 13
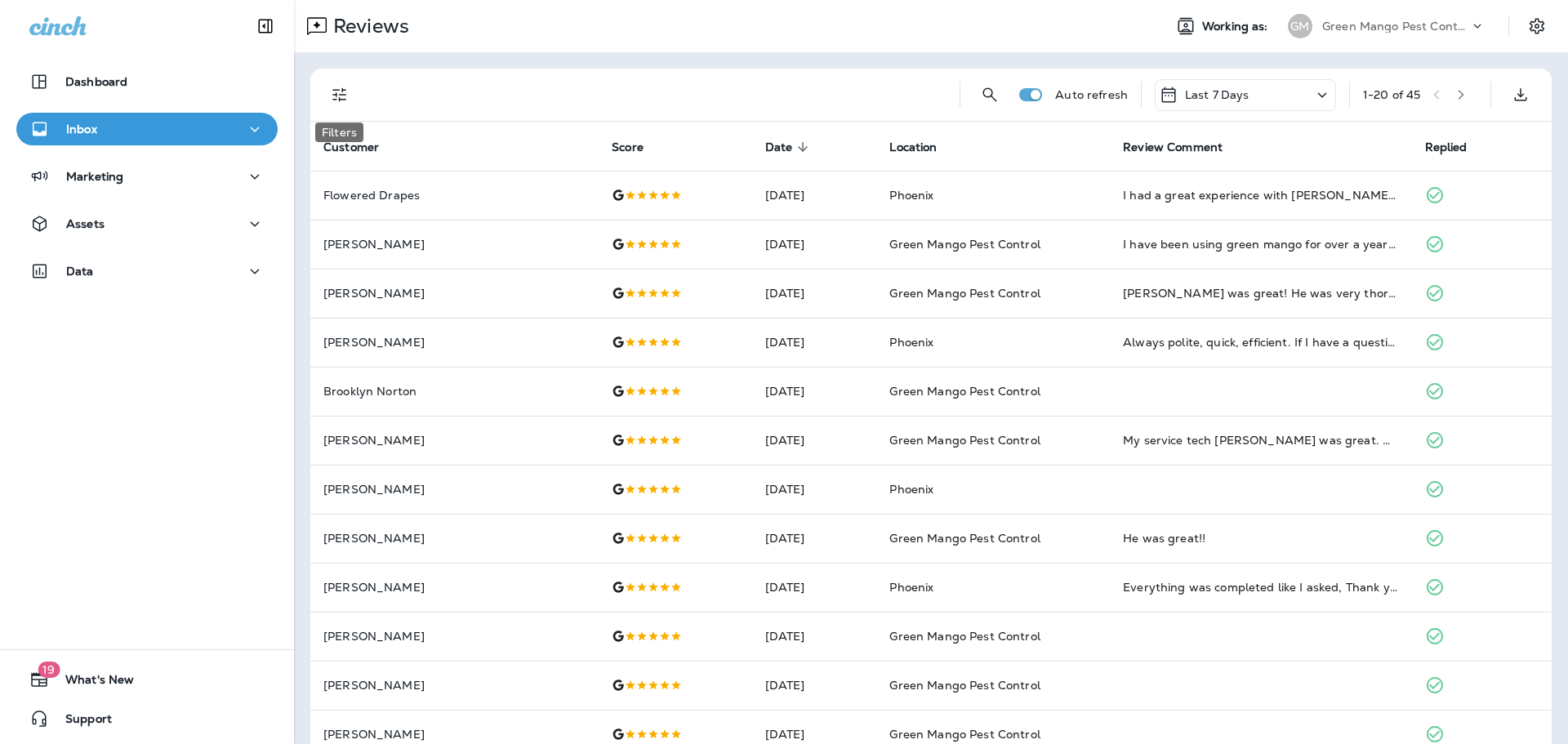
click at [343, 95] on icon "Filters" at bounding box center [339, 95] width 13 height 13
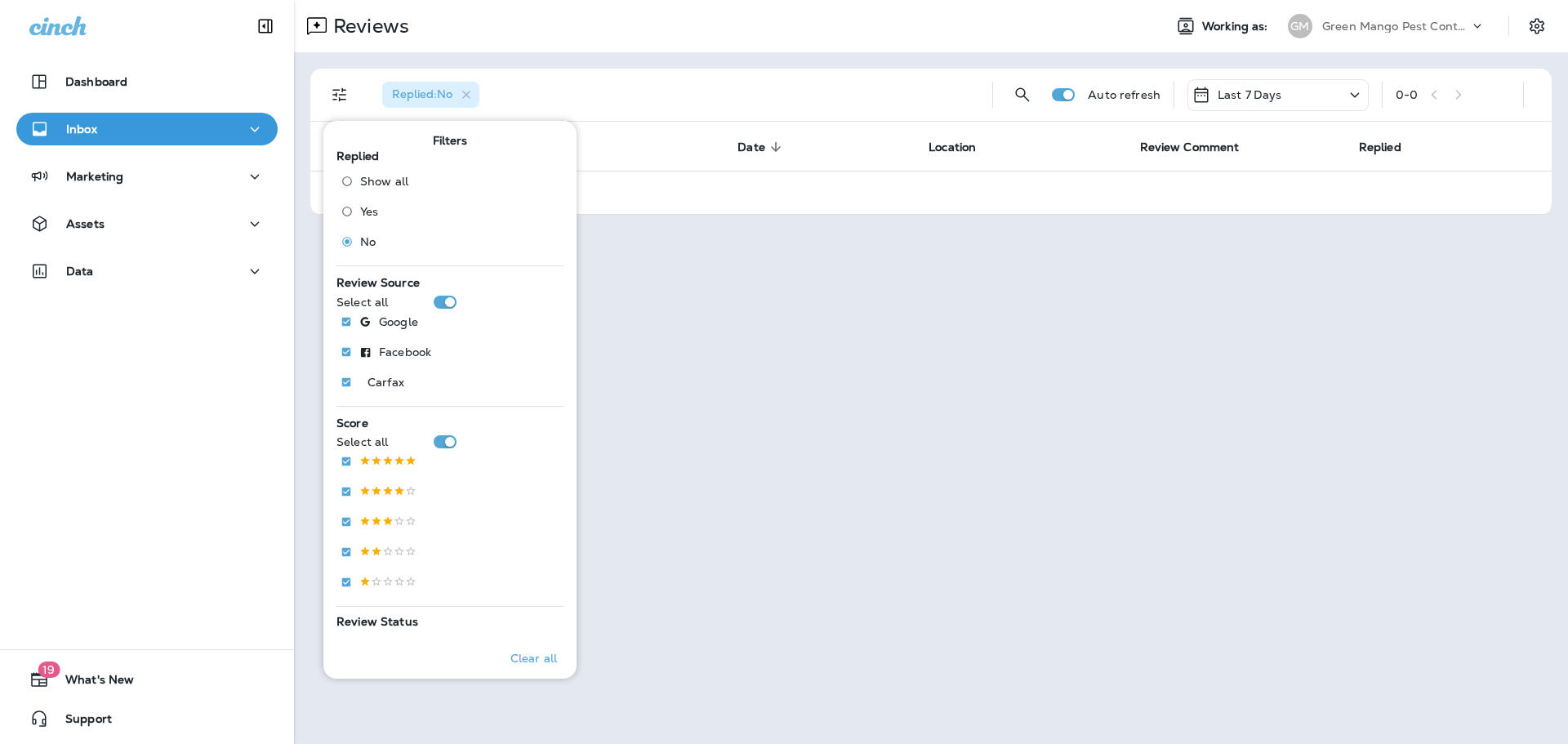
click at [853, 44] on div "Reviews Working as: [PERSON_NAME] Mango Pest Control" at bounding box center [931, 26] width 1274 height 52
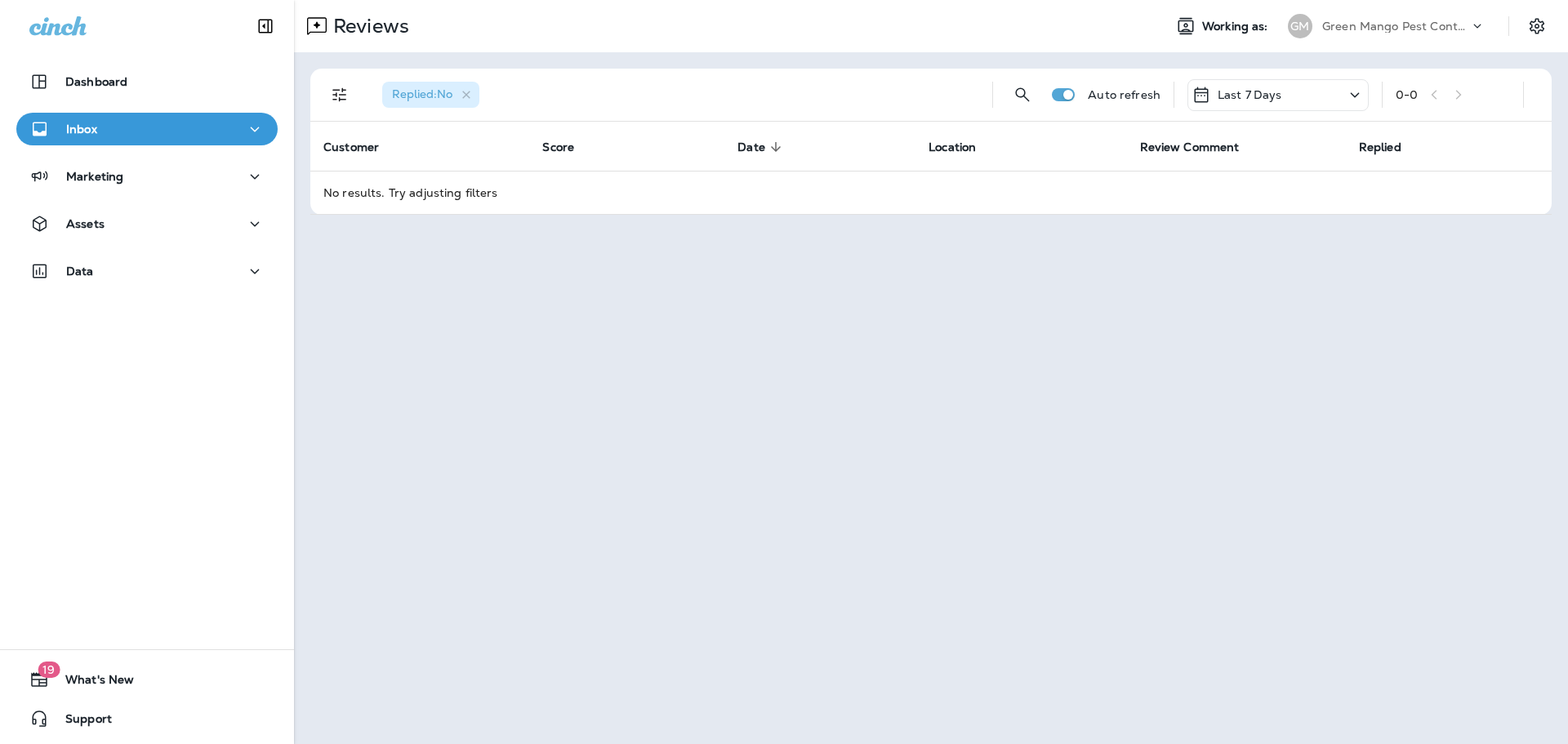
click at [1396, 40] on div "[PERSON_NAME] Mango Pest Control" at bounding box center [1387, 26] width 217 height 33
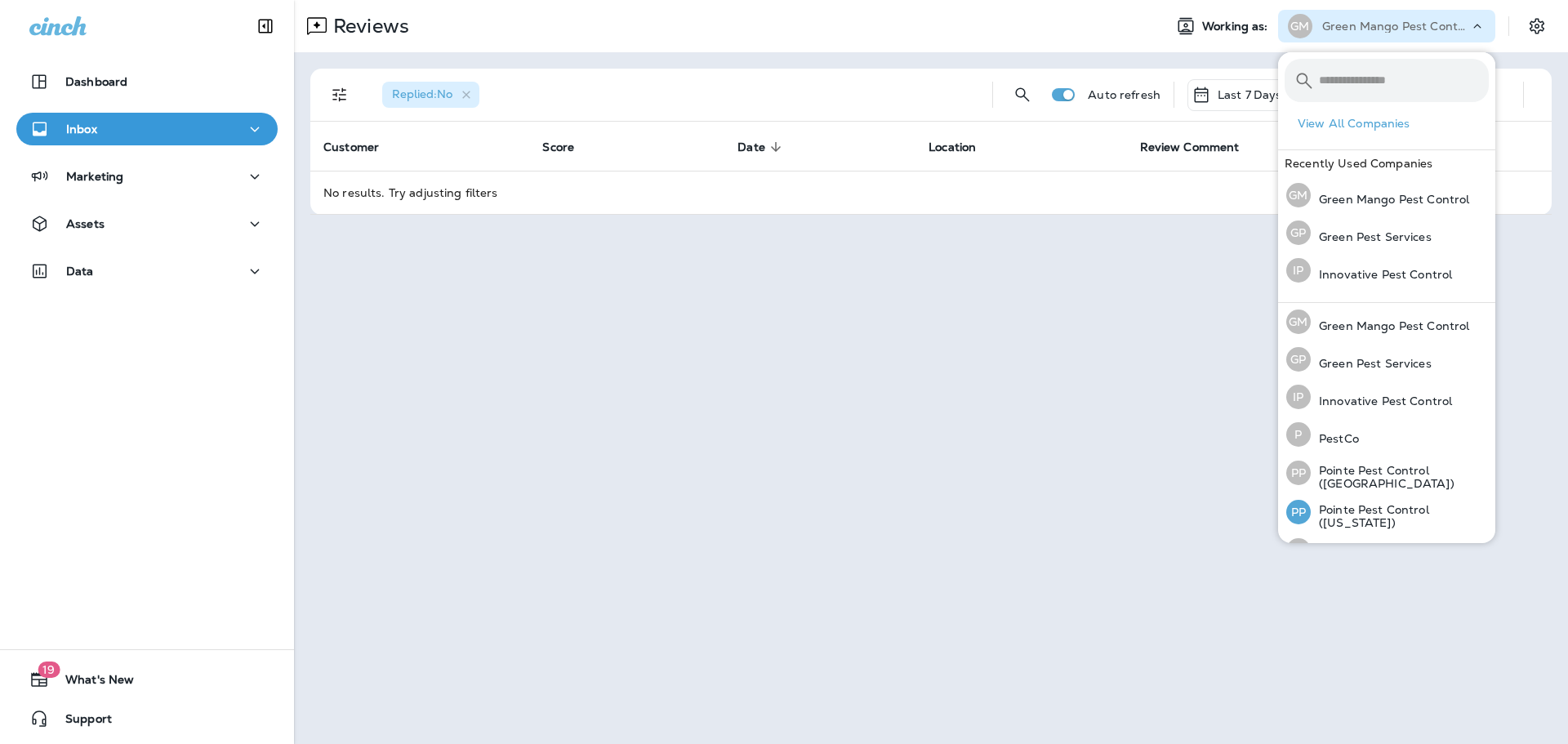
scroll to position [67, 0]
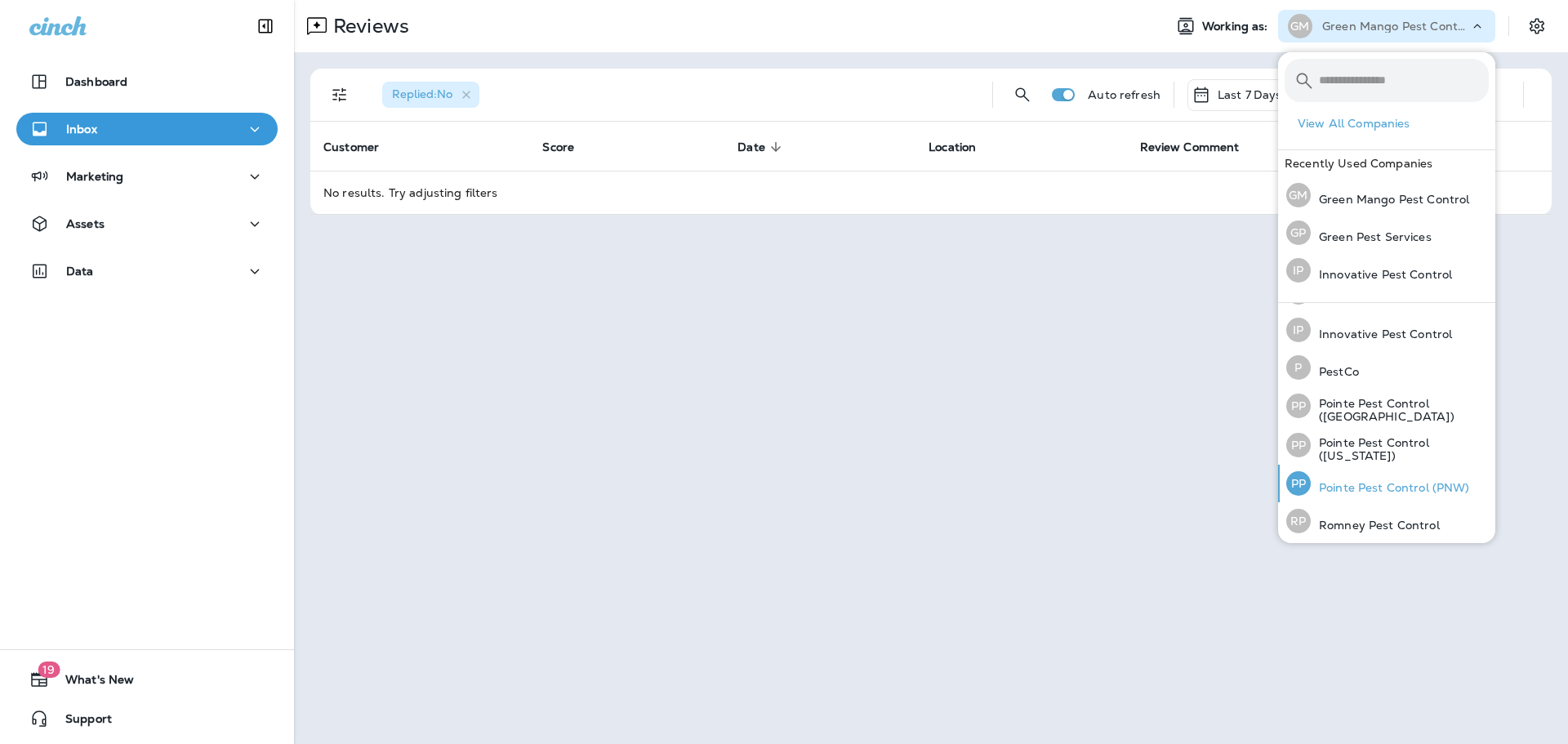
click at [1428, 487] on p "Pointe Pest Control (PNW)" at bounding box center [1390, 488] width 159 height 13
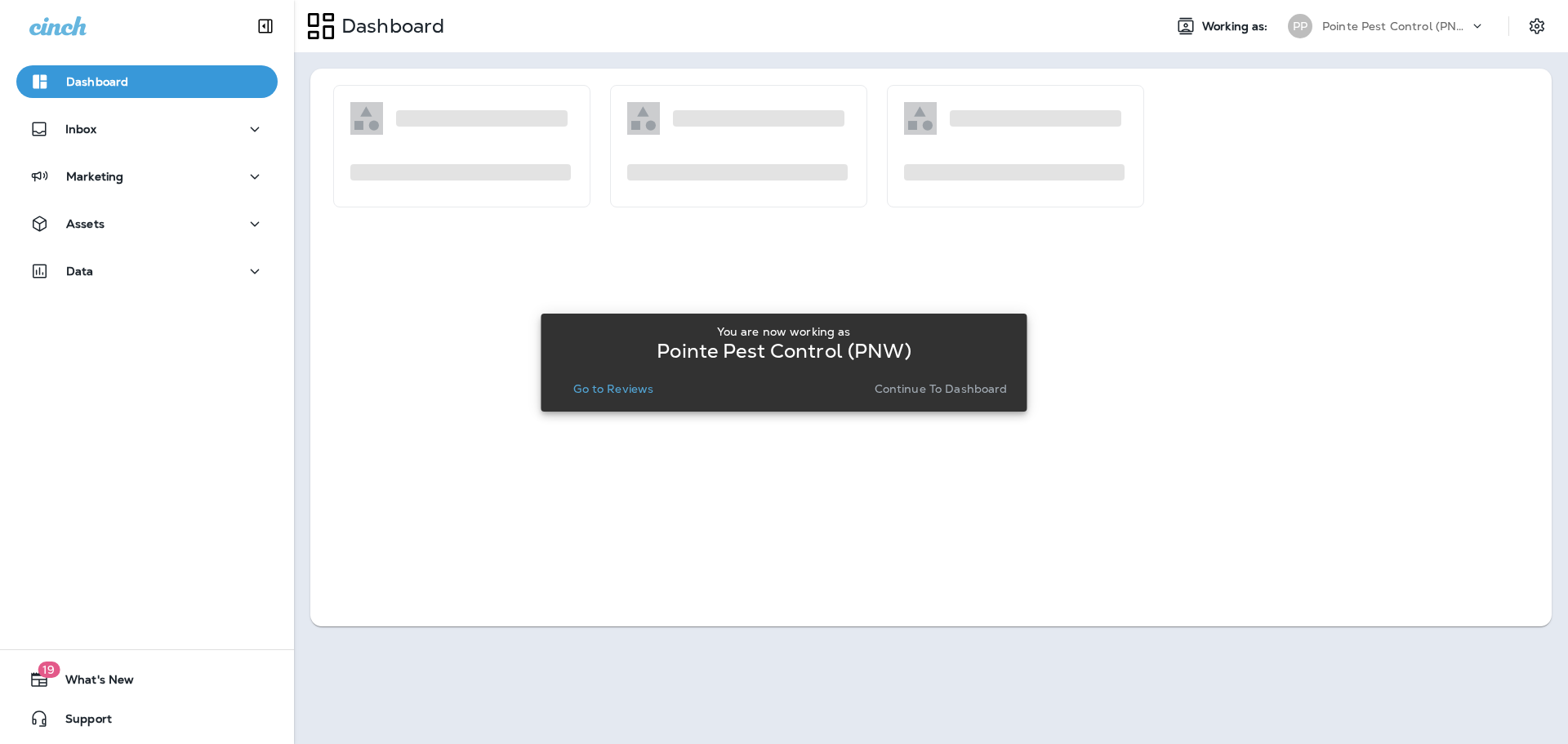
click at [609, 379] on button "Go to Reviews" at bounding box center [614, 388] width 93 height 23
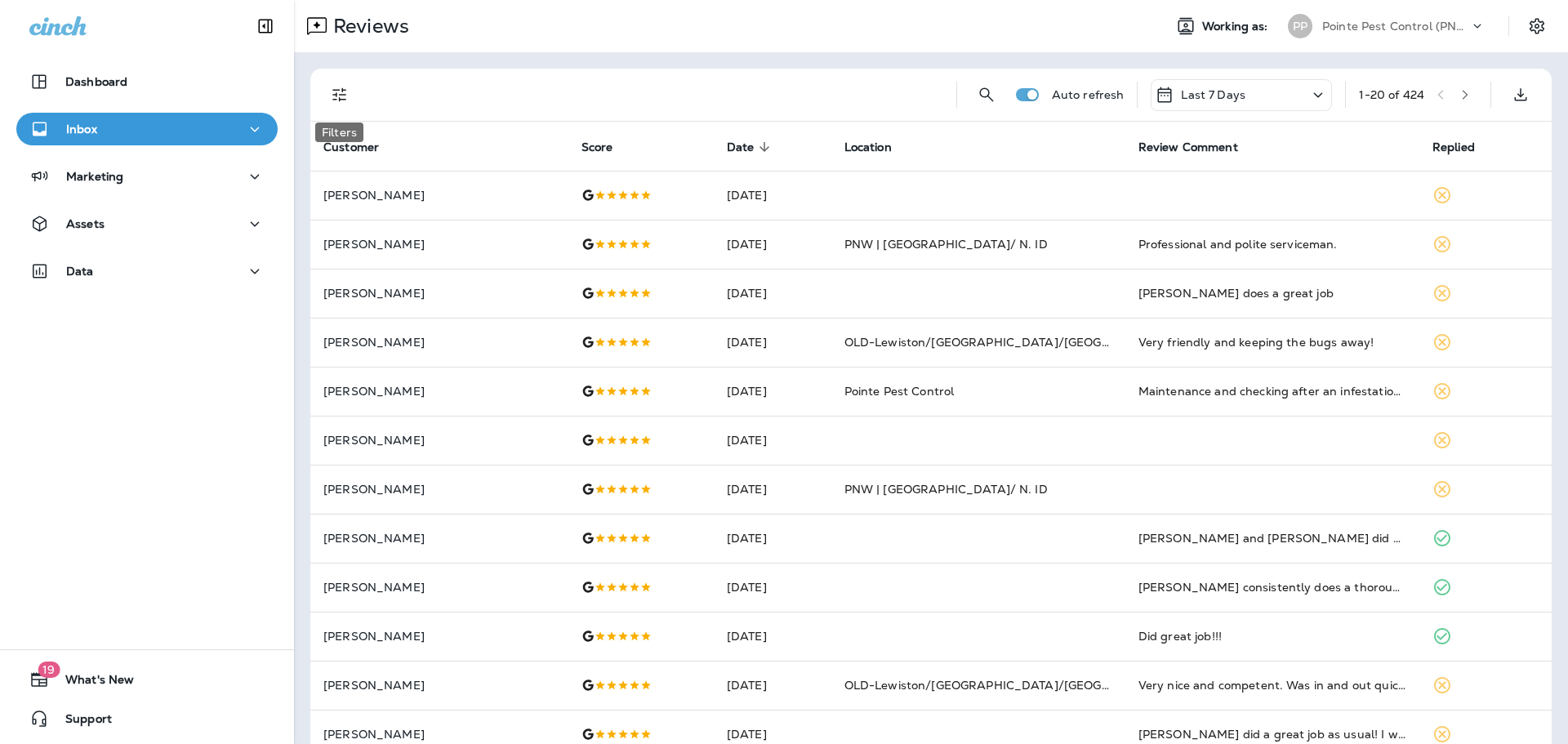
drag, startPoint x: 346, startPoint y: 99, endPoint x: 351, endPoint y: 130, distance: 31.4
click at [345, 98] on icon "Filters" at bounding box center [339, 94] width 19 height 19
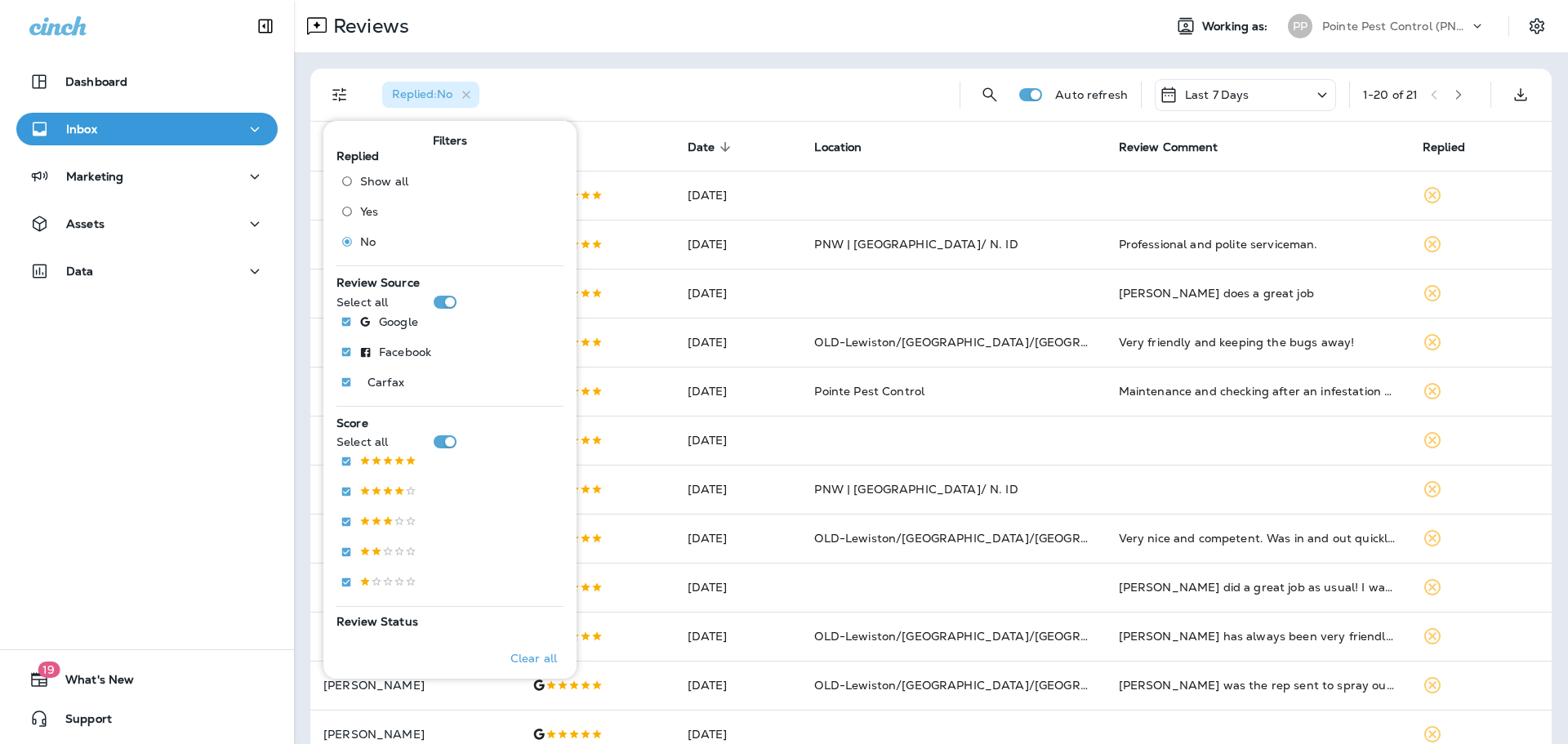
click at [757, 56] on div "Replied : No Auto refresh Last 7 Days 1 - 20 of 21 Customer Score Date sorted d…" at bounding box center [931, 610] width 1274 height 1116
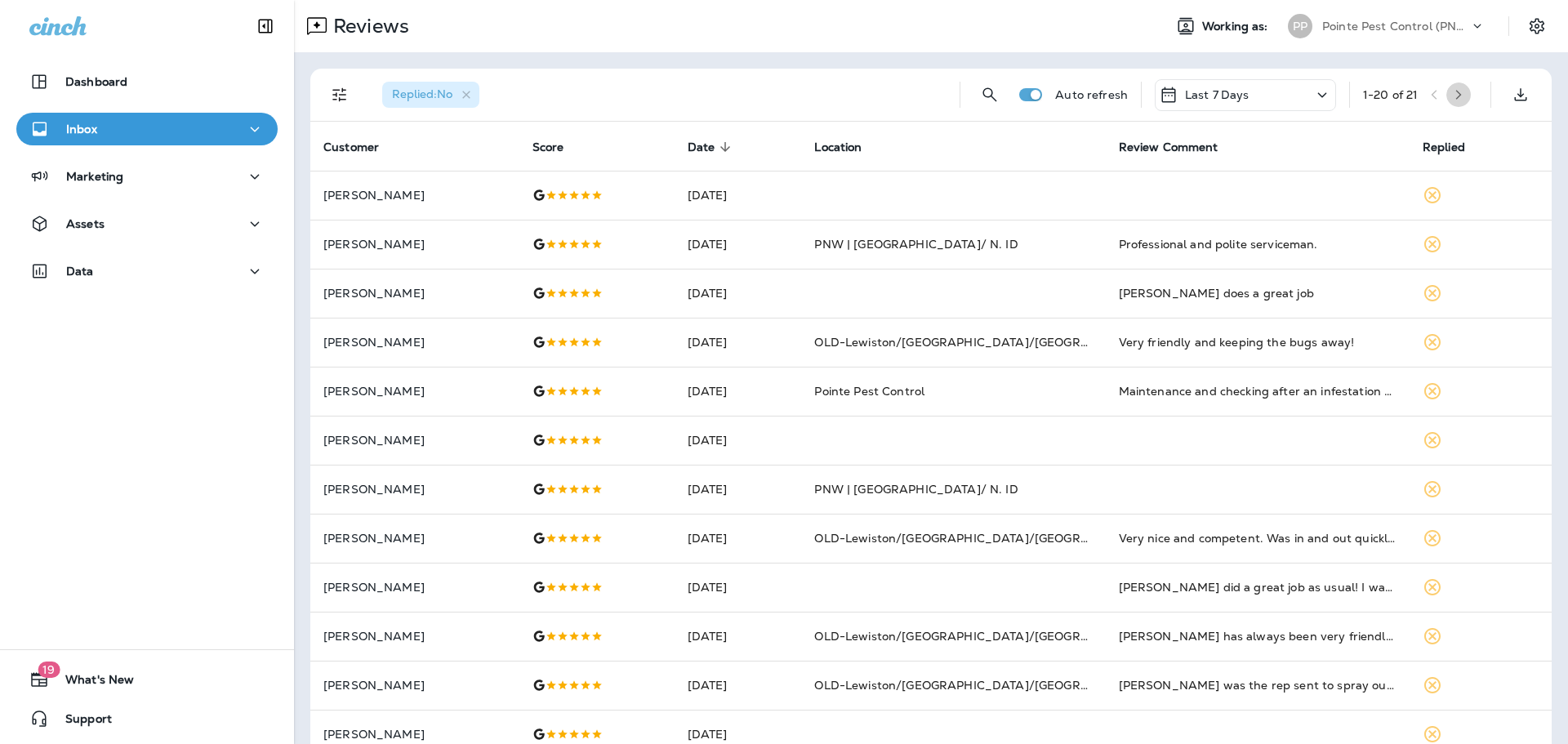
click at [1453, 93] on button "button" at bounding box center [1459, 94] width 24 height 24
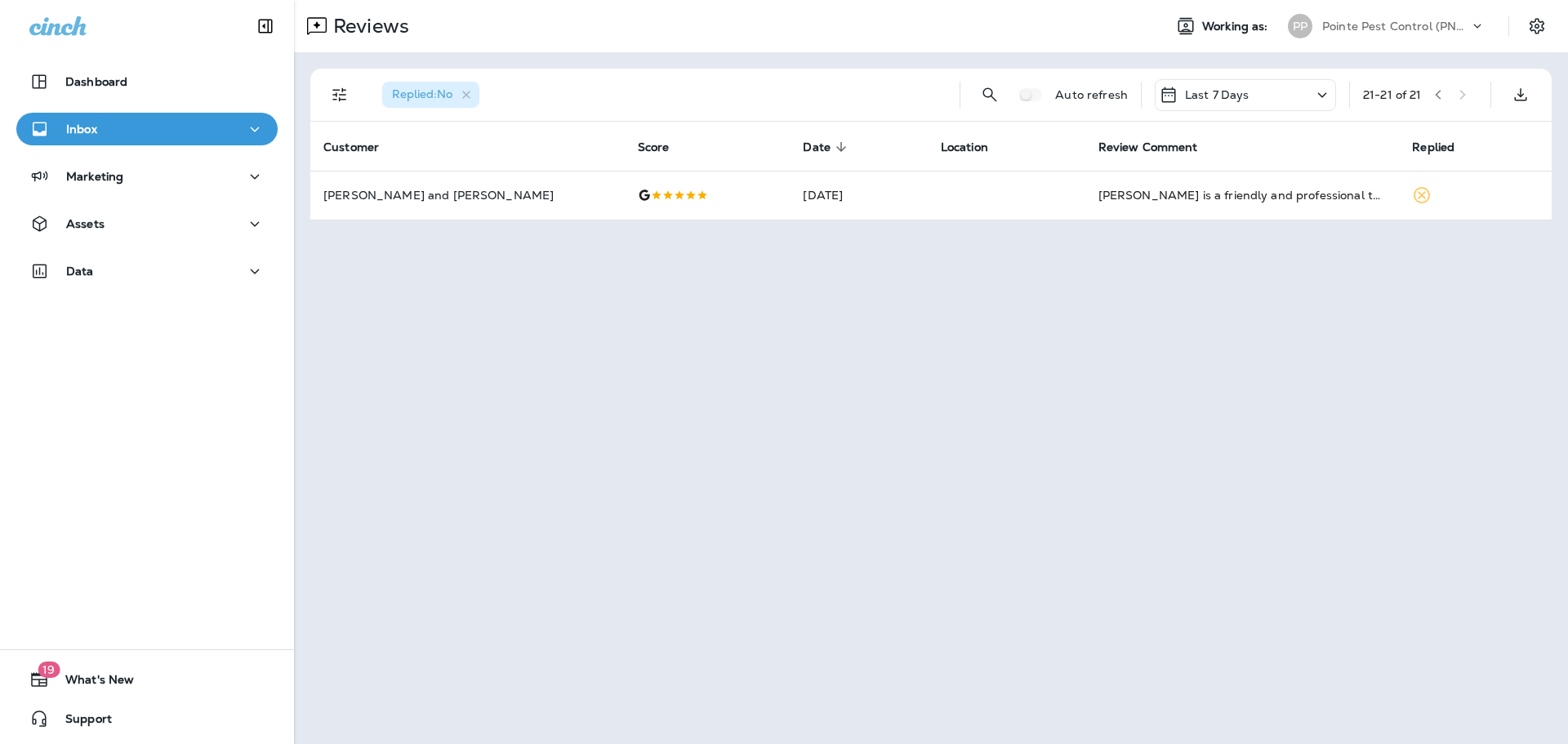
click at [1442, 95] on icon "button" at bounding box center [1438, 95] width 12 height 12
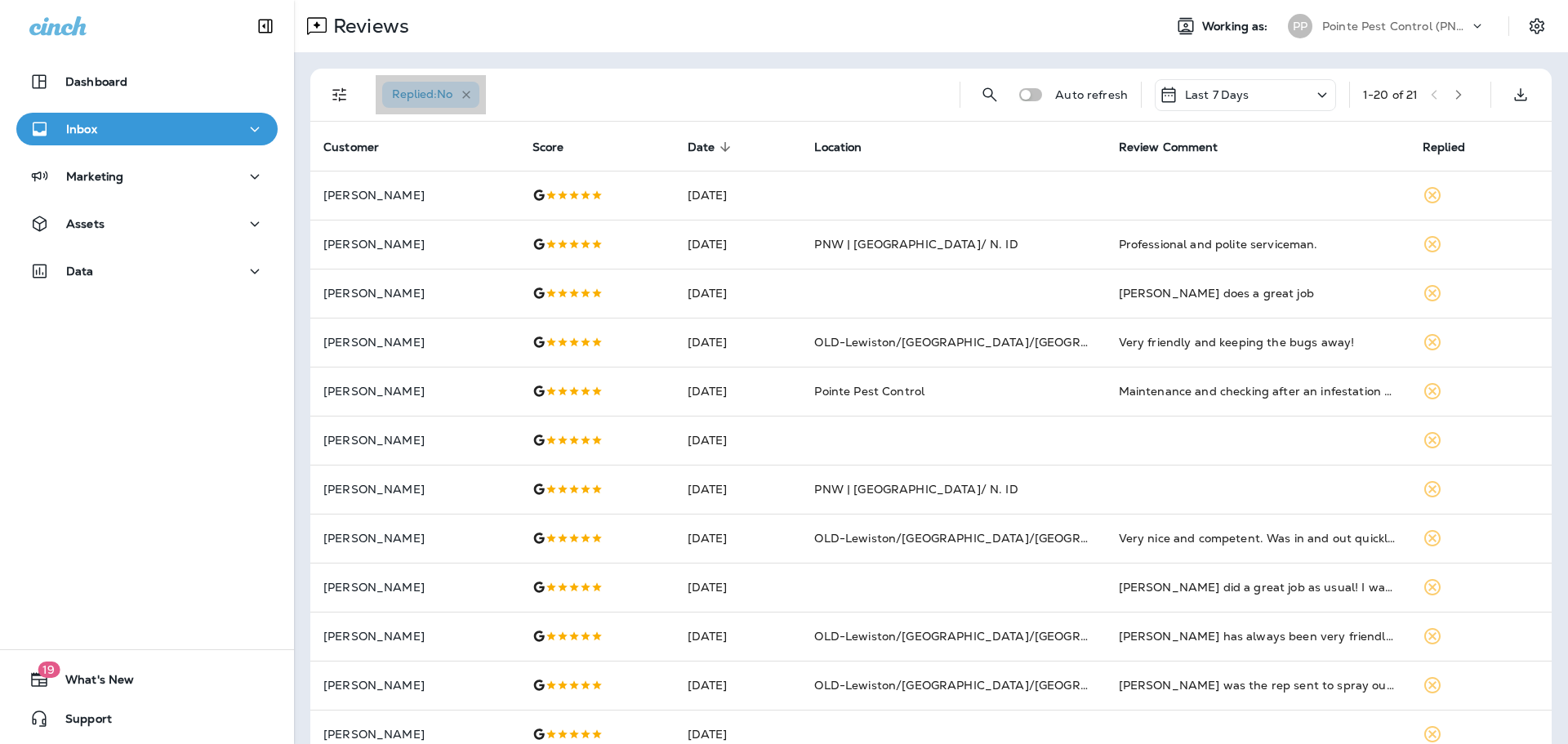
click at [473, 98] on icon "button" at bounding box center [466, 95] width 13 height 13
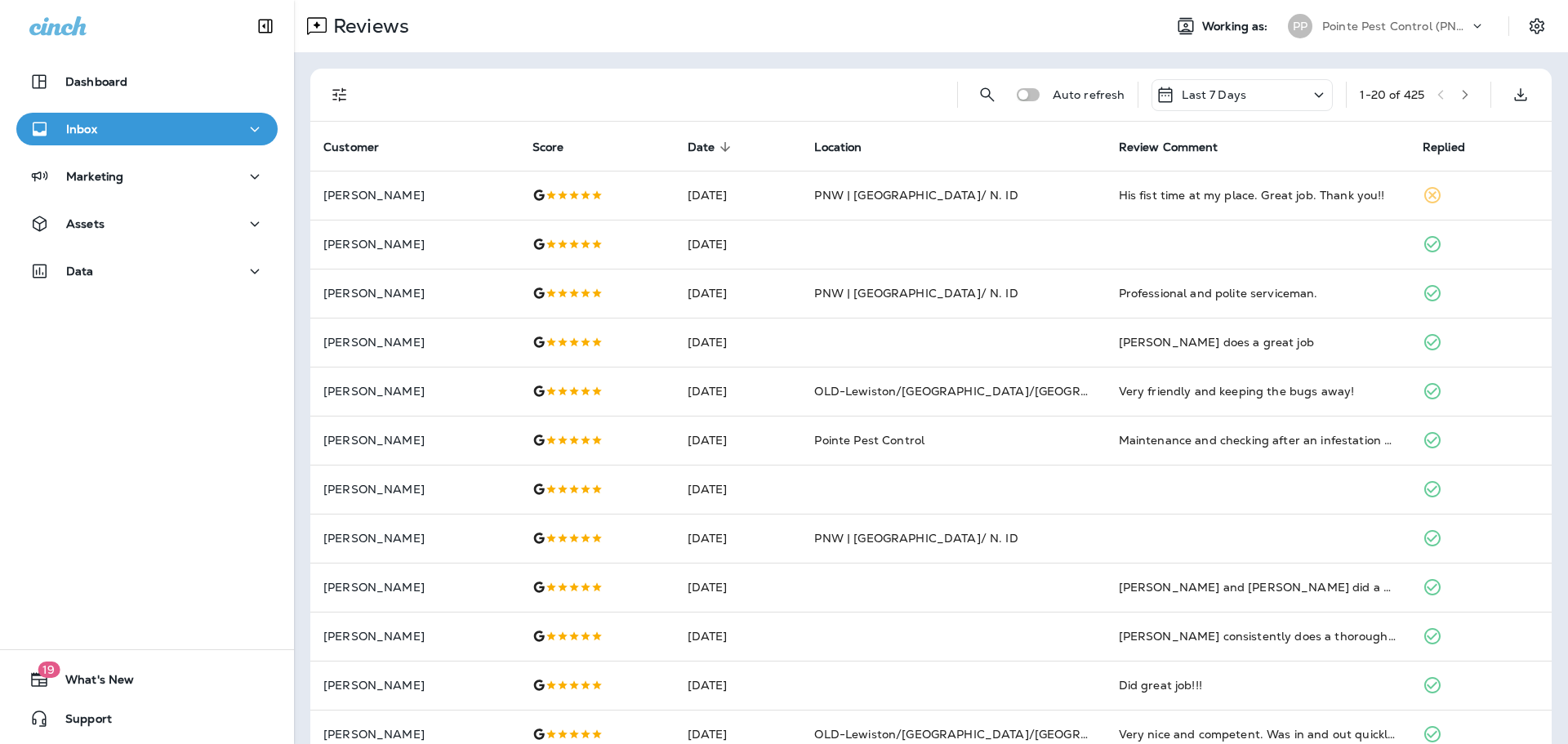
click at [330, 94] on icon "Filters" at bounding box center [339, 94] width 19 height 19
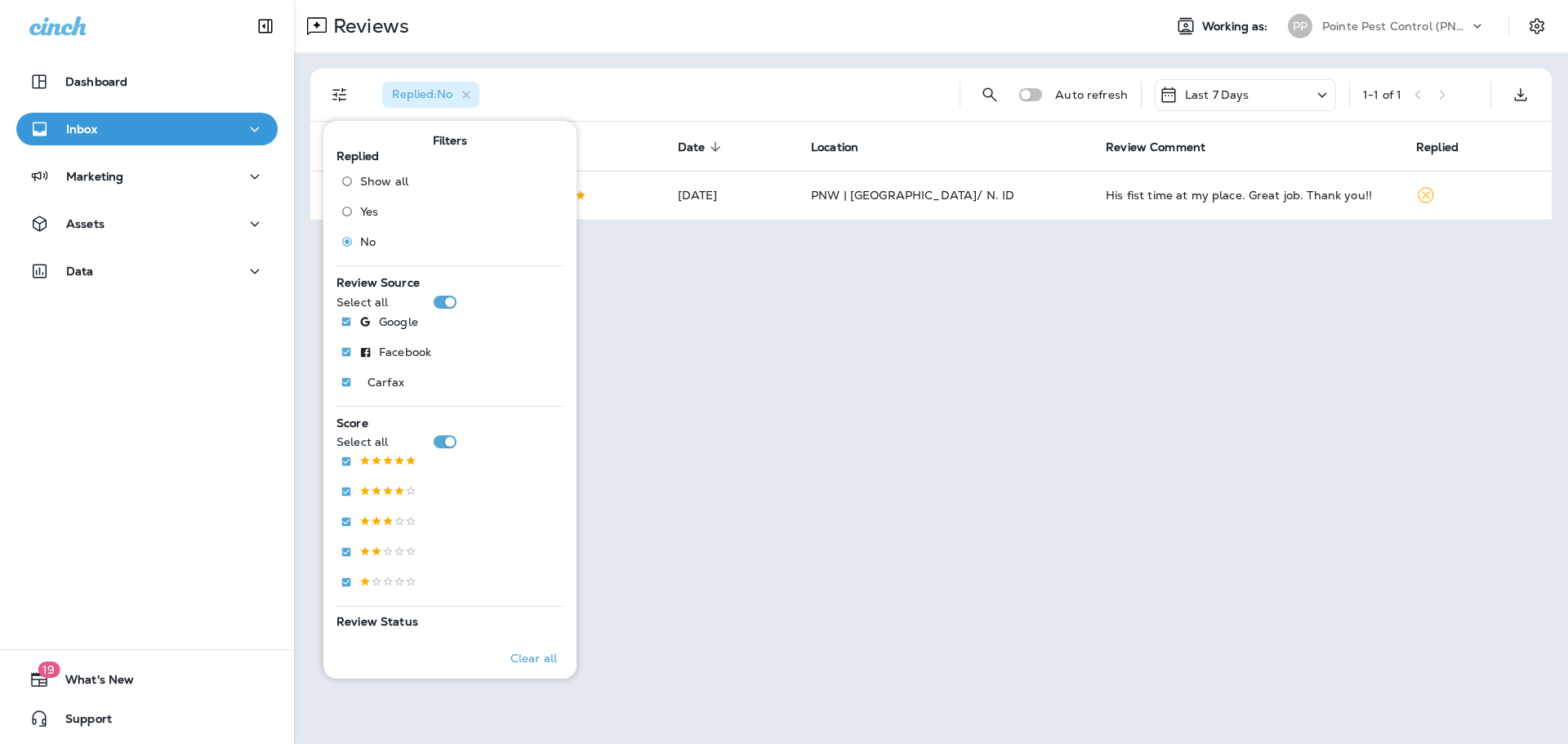
click at [731, 74] on div "Replied : No" at bounding box center [658, 95] width 577 height 52
